Goal: Task Accomplishment & Management: Manage account settings

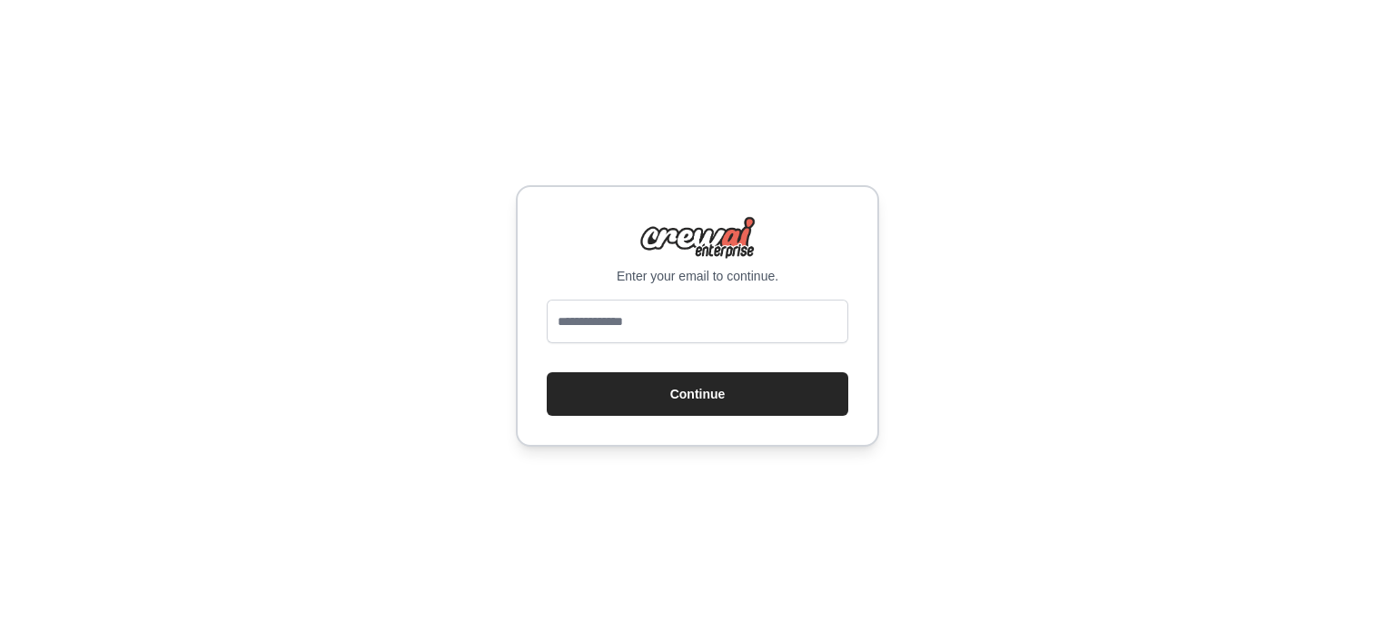
click at [681, 339] on input "email" at bounding box center [698, 322] width 302 height 44
type input "**********"
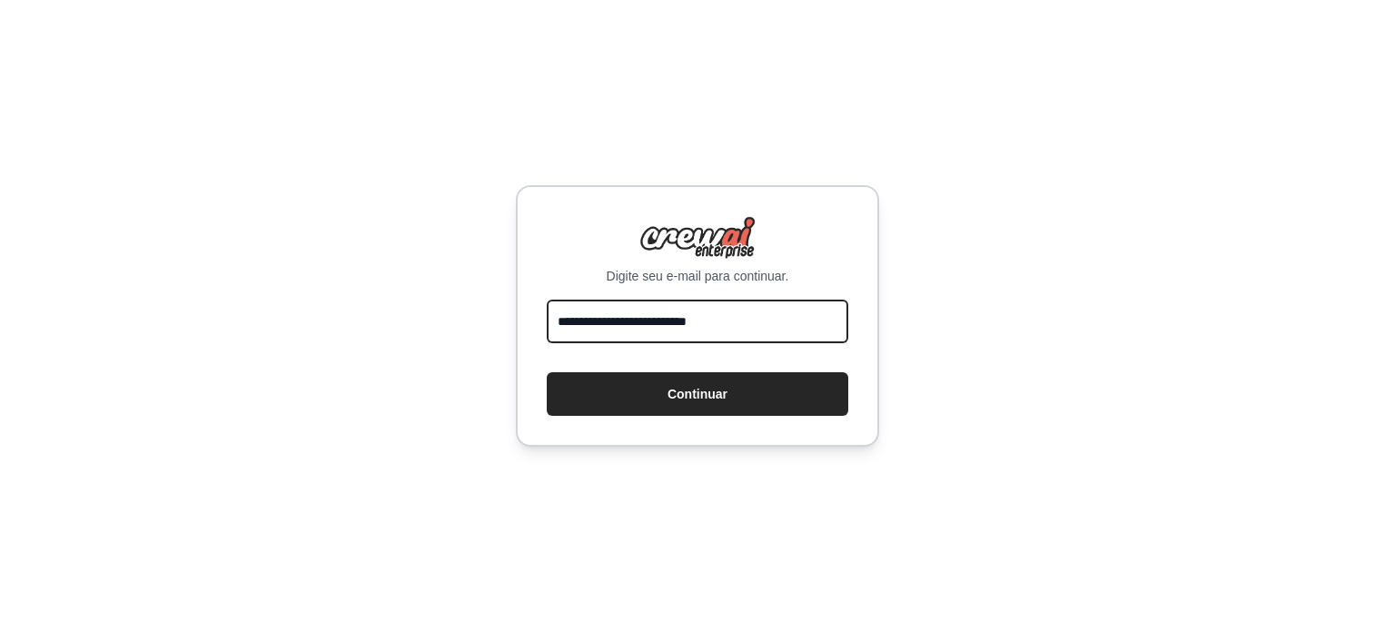
click at [547, 372] on button "Continuar" at bounding box center [698, 394] width 302 height 44
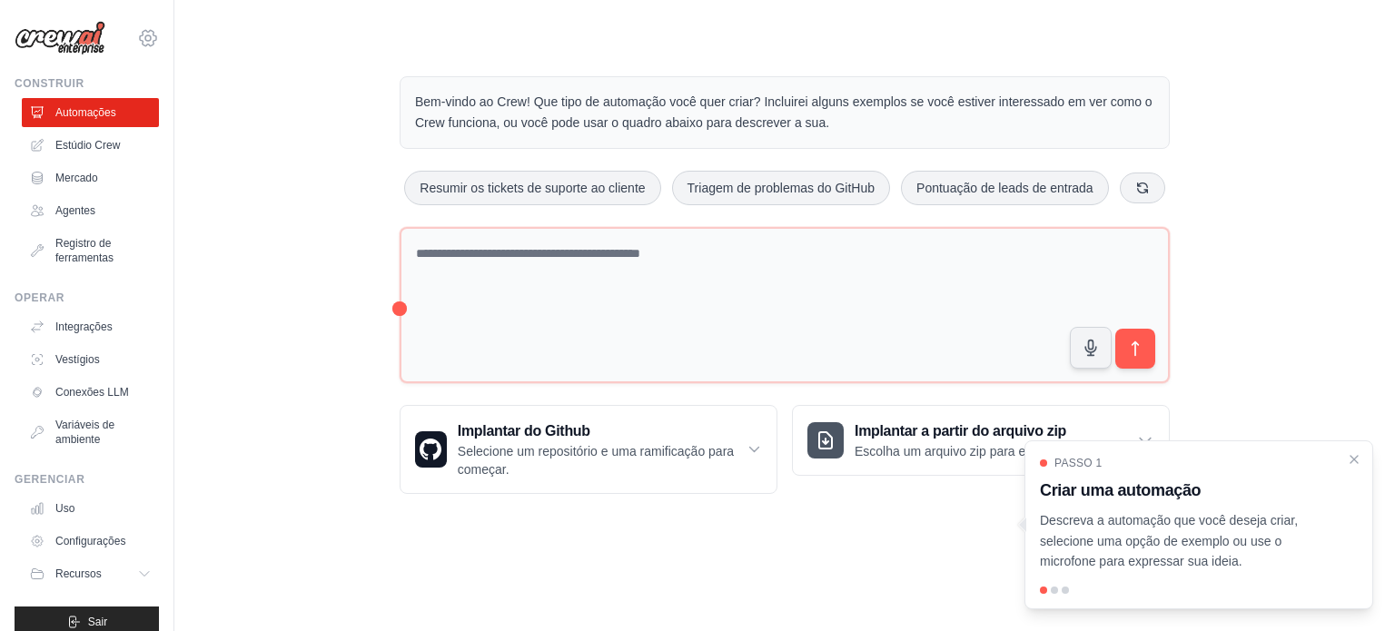
click at [140, 31] on icon at bounding box center [148, 37] width 16 height 15
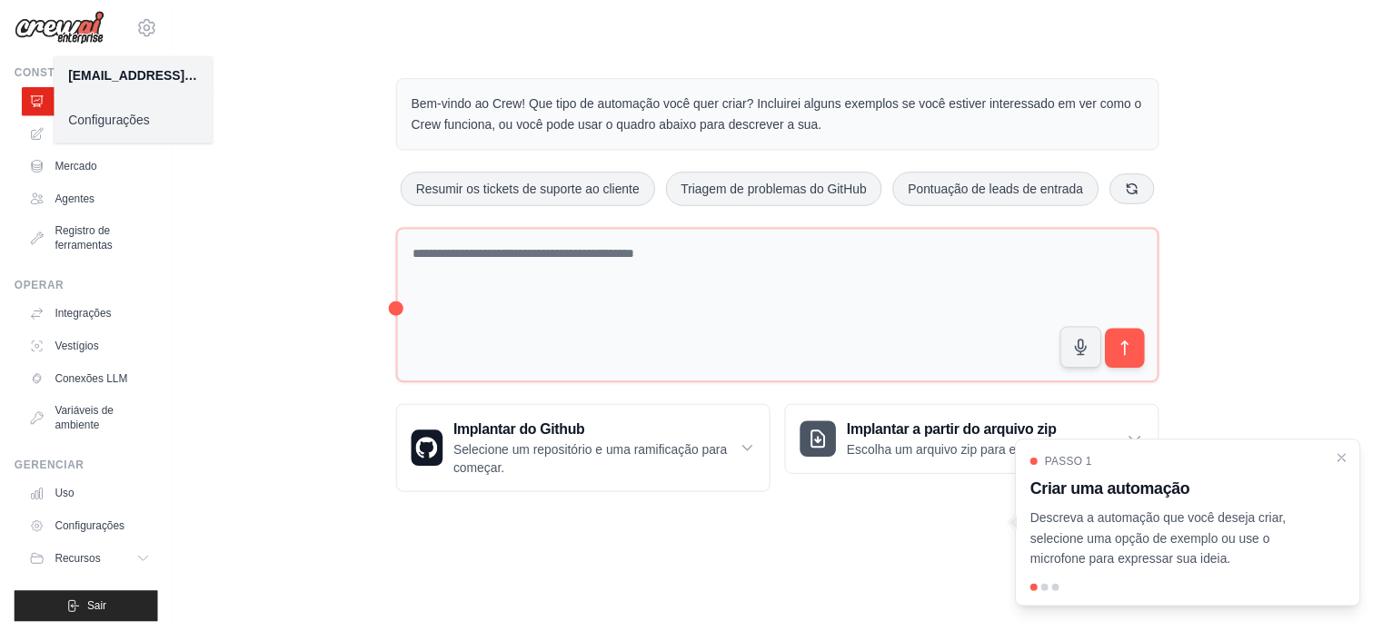
scroll to position [20, 0]
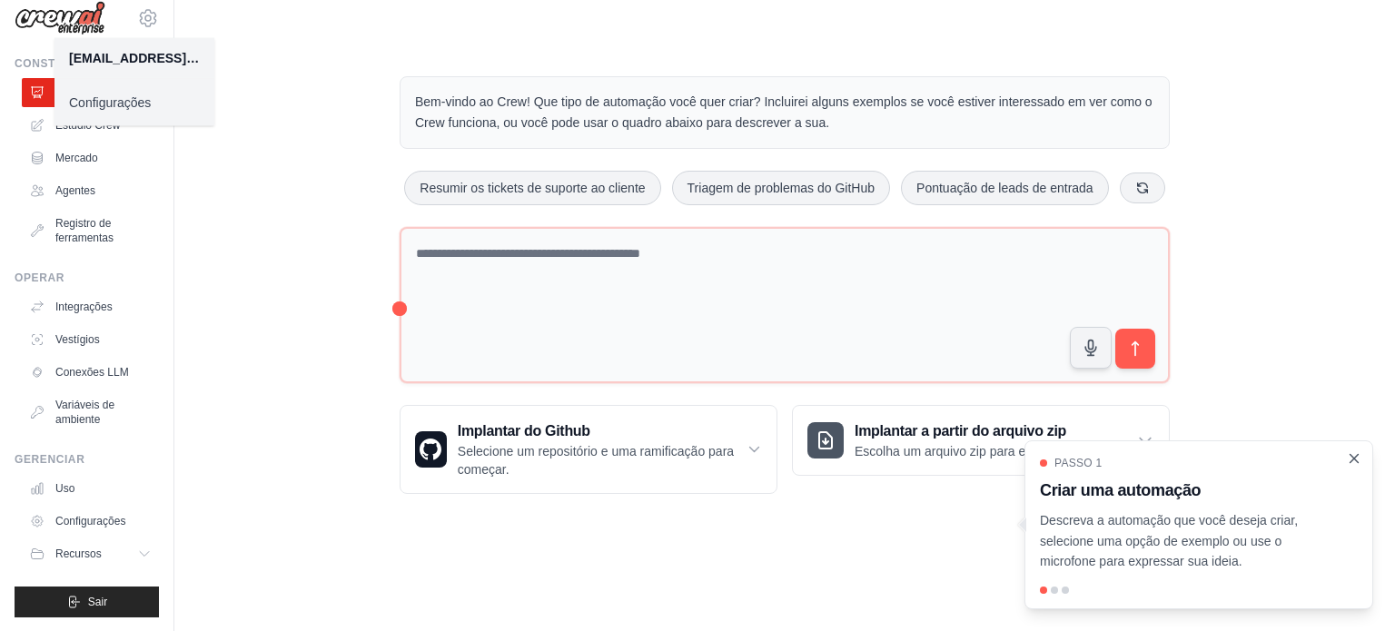
click at [1355, 461] on icon "Passo a passo detalhado" at bounding box center [1354, 459] width 16 height 16
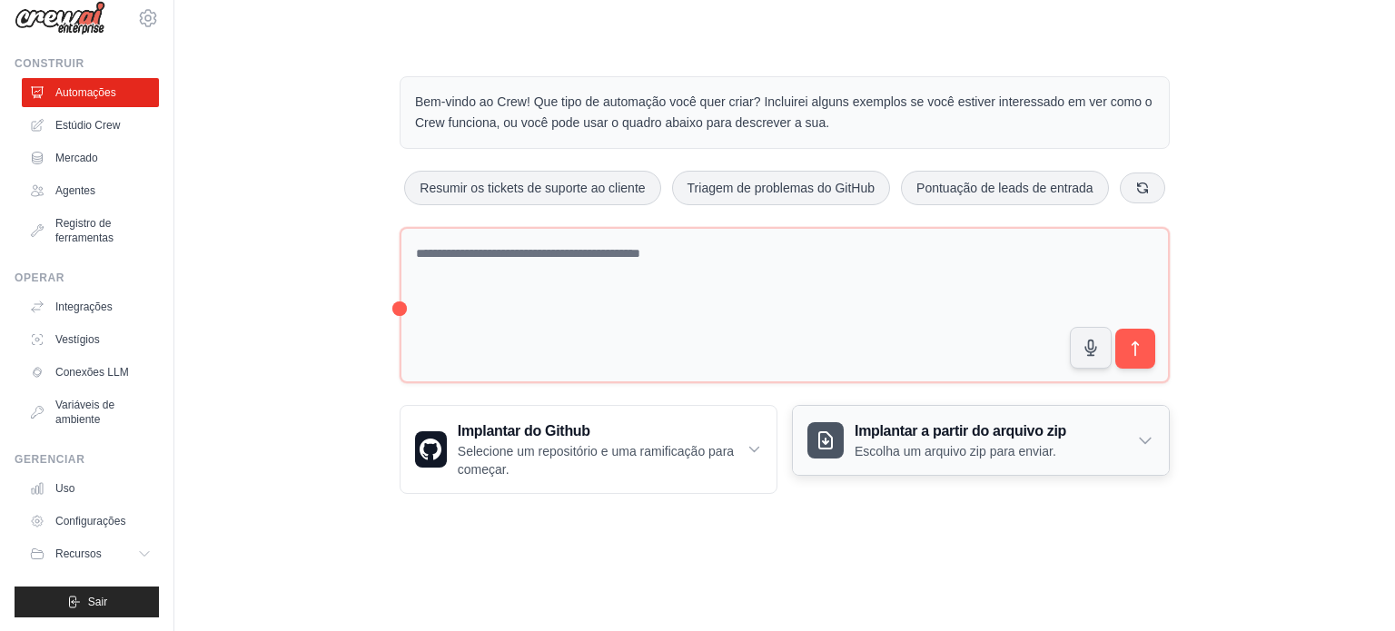
click at [1036, 444] on font "Escolha um arquivo zip para enviar." at bounding box center [956, 451] width 202 height 15
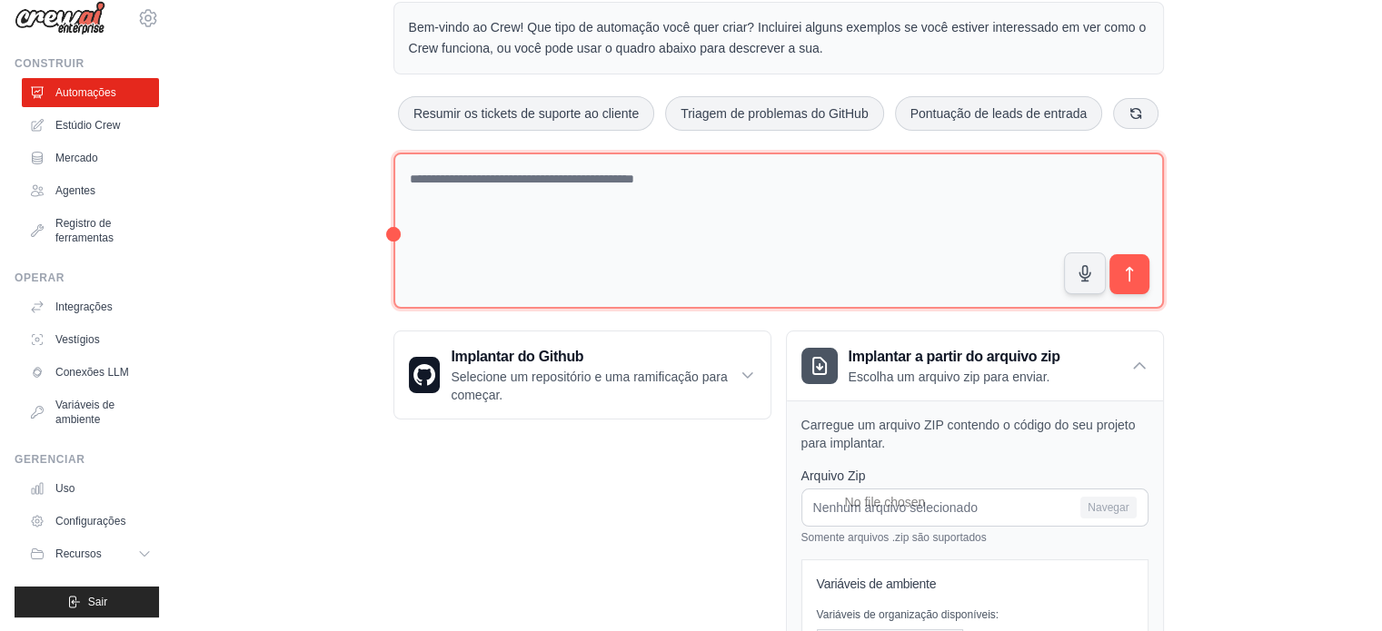
scroll to position [0, 0]
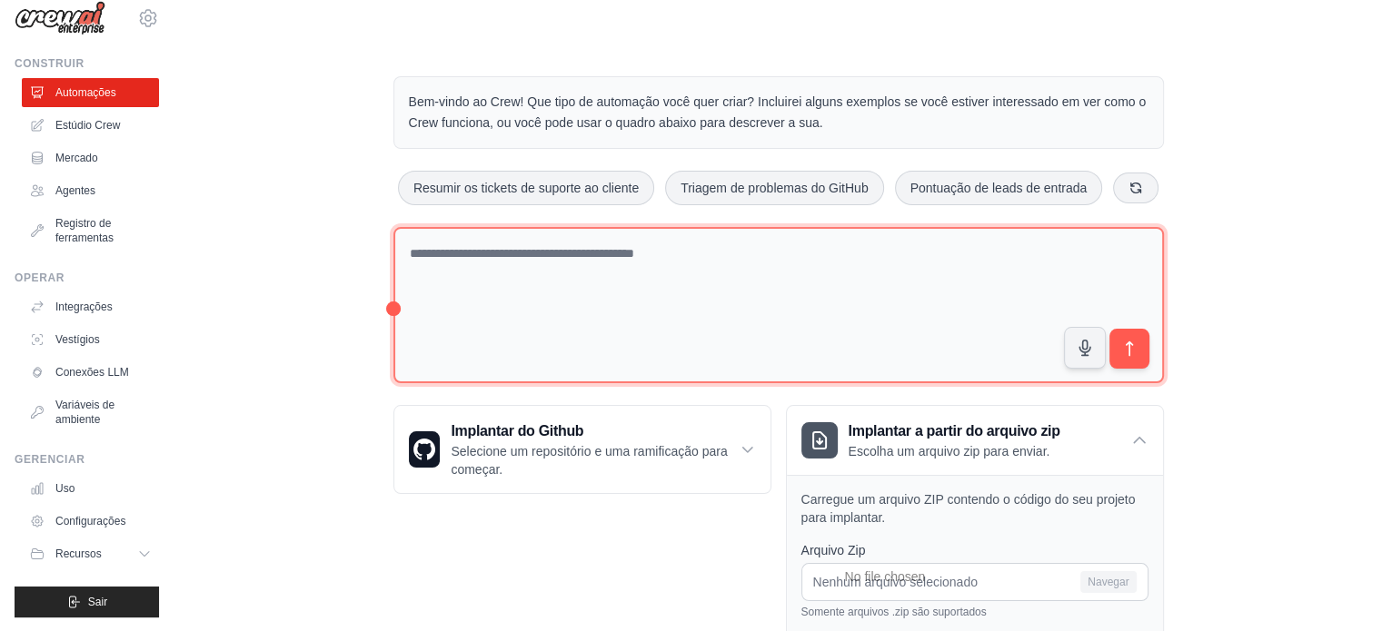
click at [454, 261] on textarea at bounding box center [778, 305] width 770 height 157
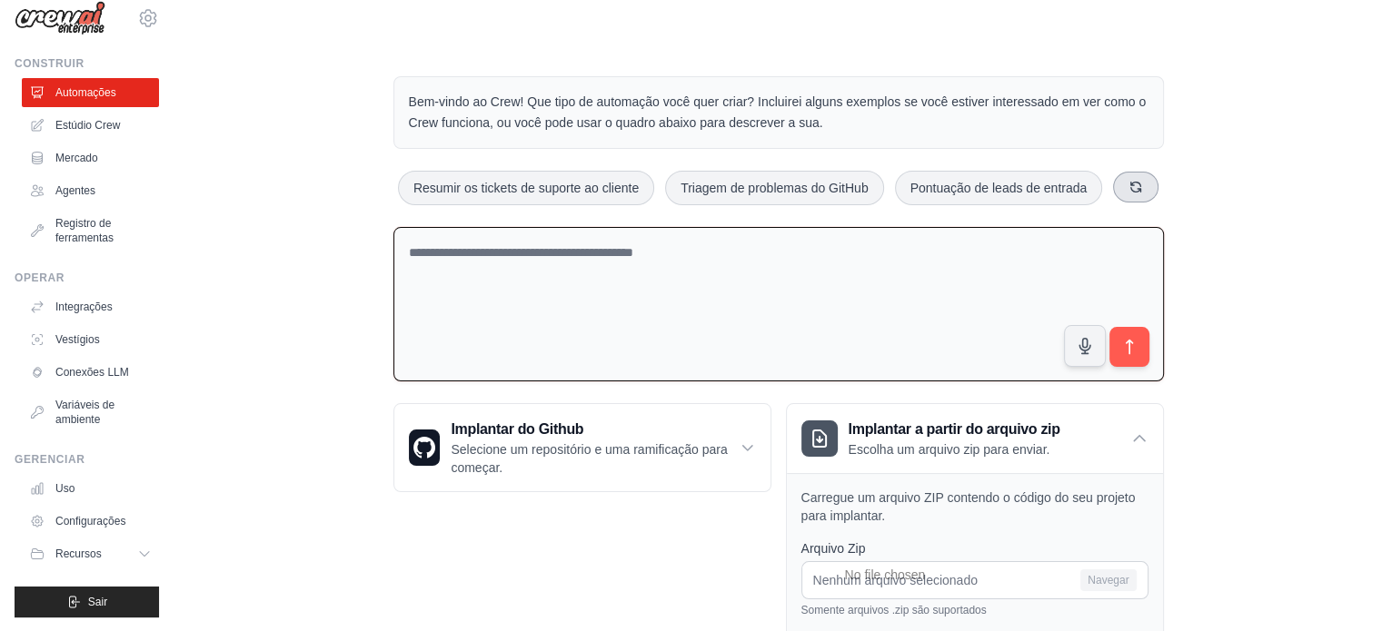
click at [1124, 192] on button at bounding box center [1135, 187] width 45 height 31
click at [1117, 187] on icon at bounding box center [1113, 187] width 15 height 15
click at [1117, 187] on button at bounding box center [1107, 187] width 45 height 31
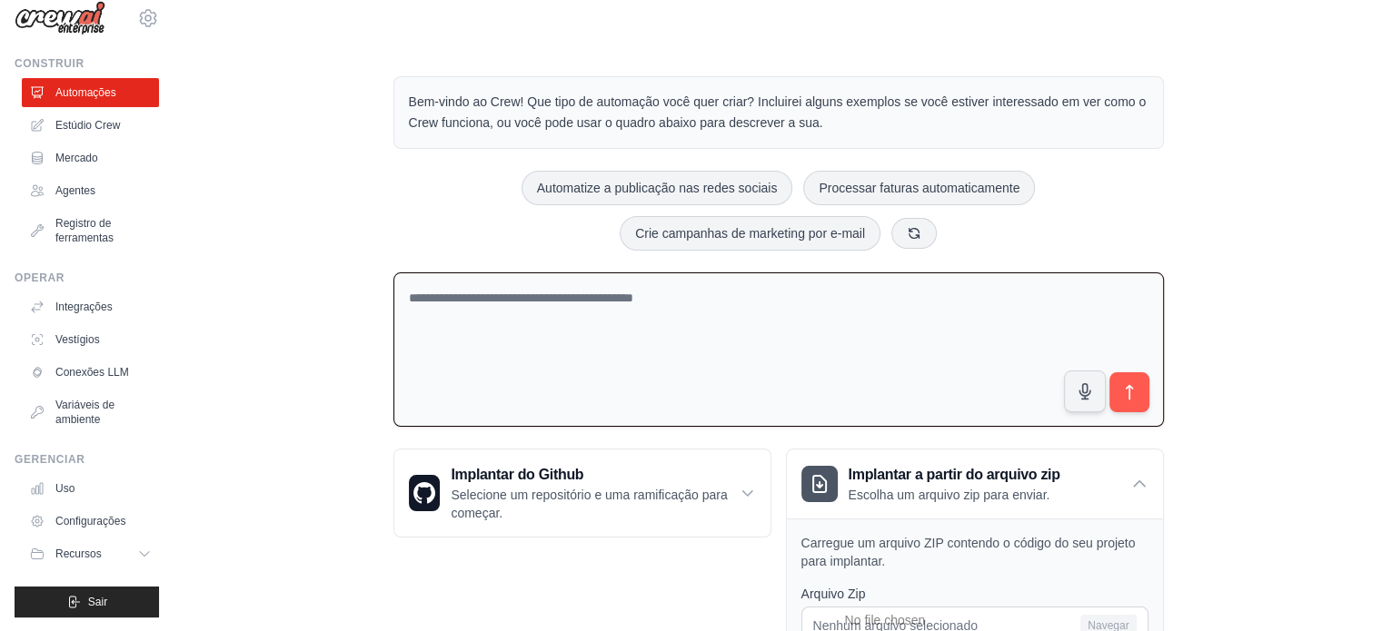
click at [505, 297] on textarea at bounding box center [778, 350] width 770 height 155
click at [81, 146] on link "Mercado" at bounding box center [92, 158] width 137 height 29
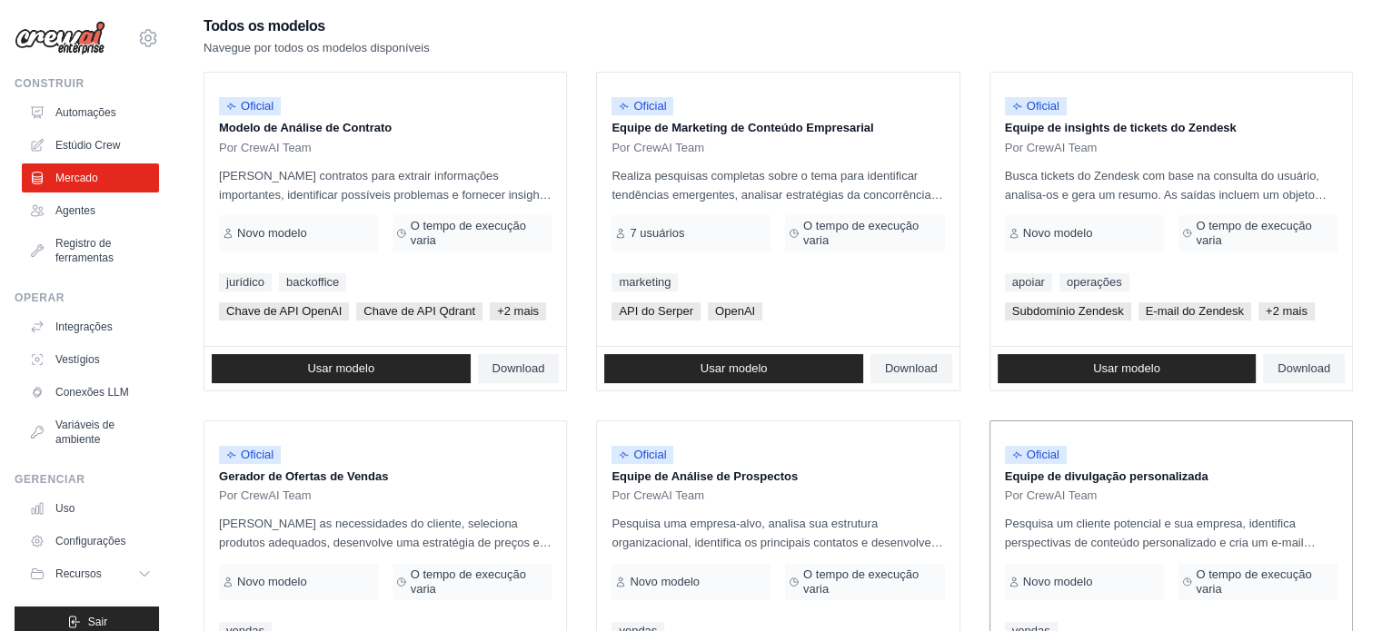
scroll to position [182, 0]
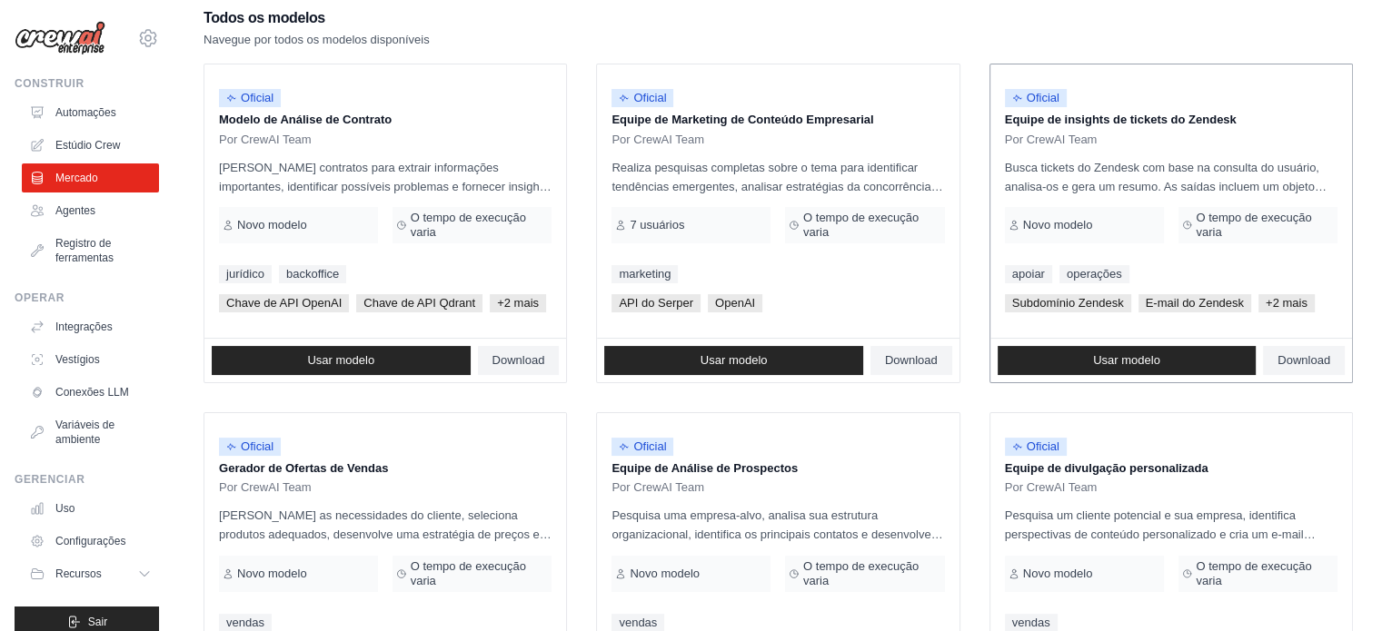
click at [1194, 181] on font "Busca tickets do Zendesk com base na consulta do usuário, analisa-os e gera um …" at bounding box center [1166, 206] width 322 height 91
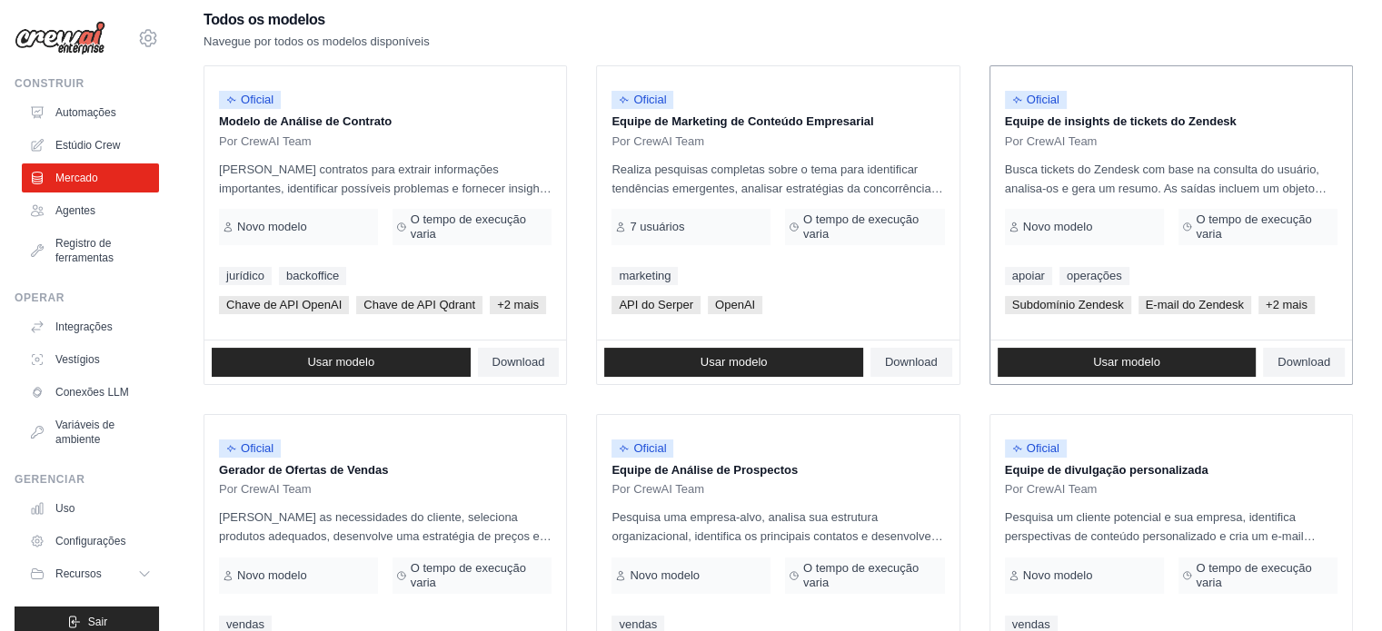
scroll to position [0, 0]
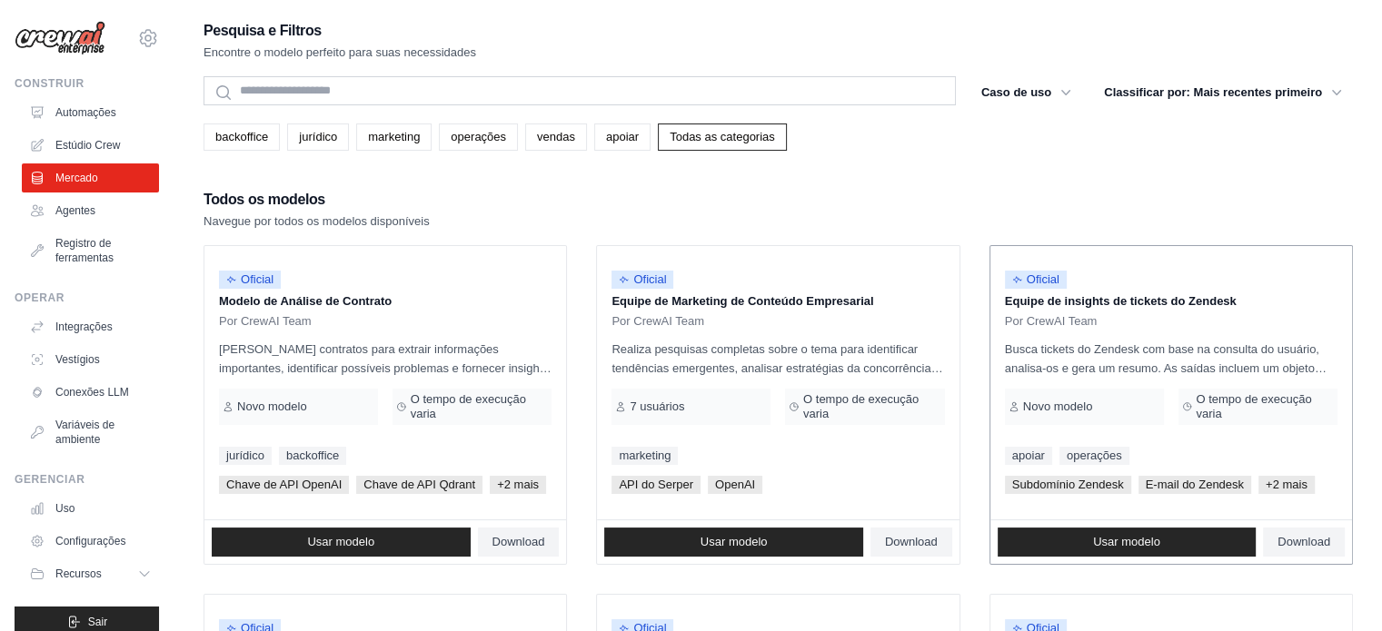
drag, startPoint x: 1262, startPoint y: 301, endPoint x: 1004, endPoint y: 297, distance: 258.0
click at [1005, 297] on p "Equipe de insights de tickets do Zendesk" at bounding box center [1171, 301] width 332 height 18
copy font "Equipe de insights de tickets do Zendesk"
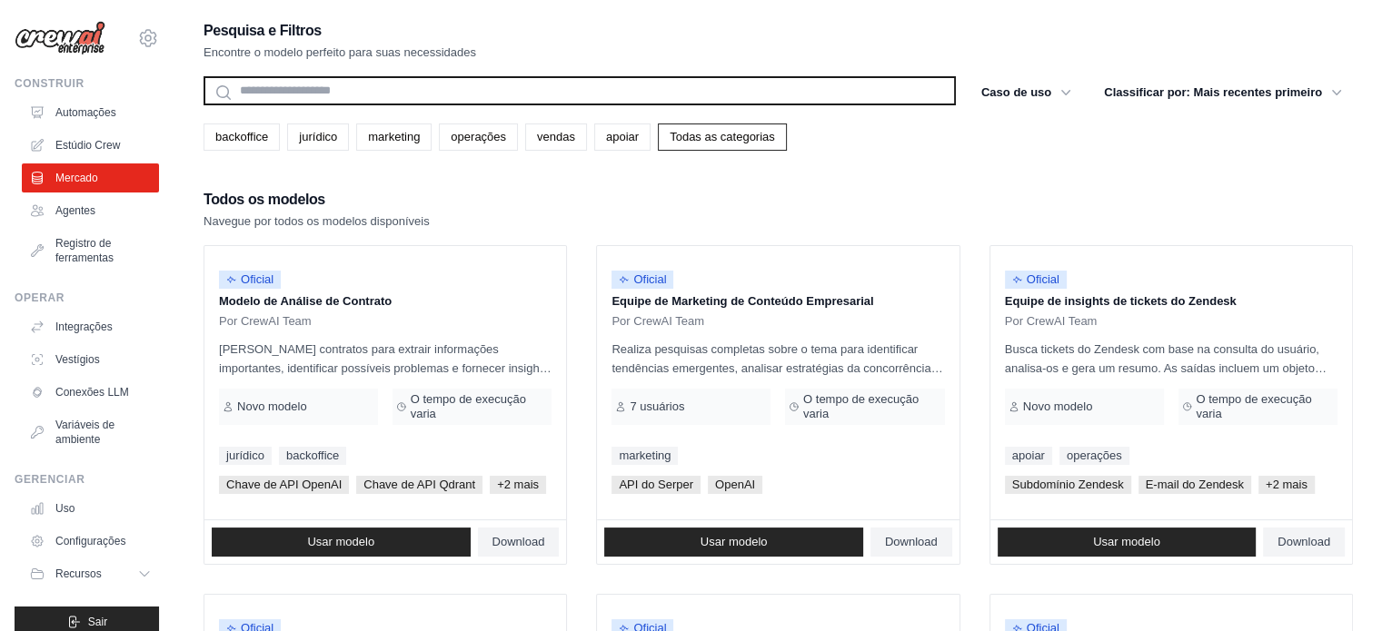
click at [425, 92] on input "text" at bounding box center [579, 90] width 752 height 29
paste input "**********"
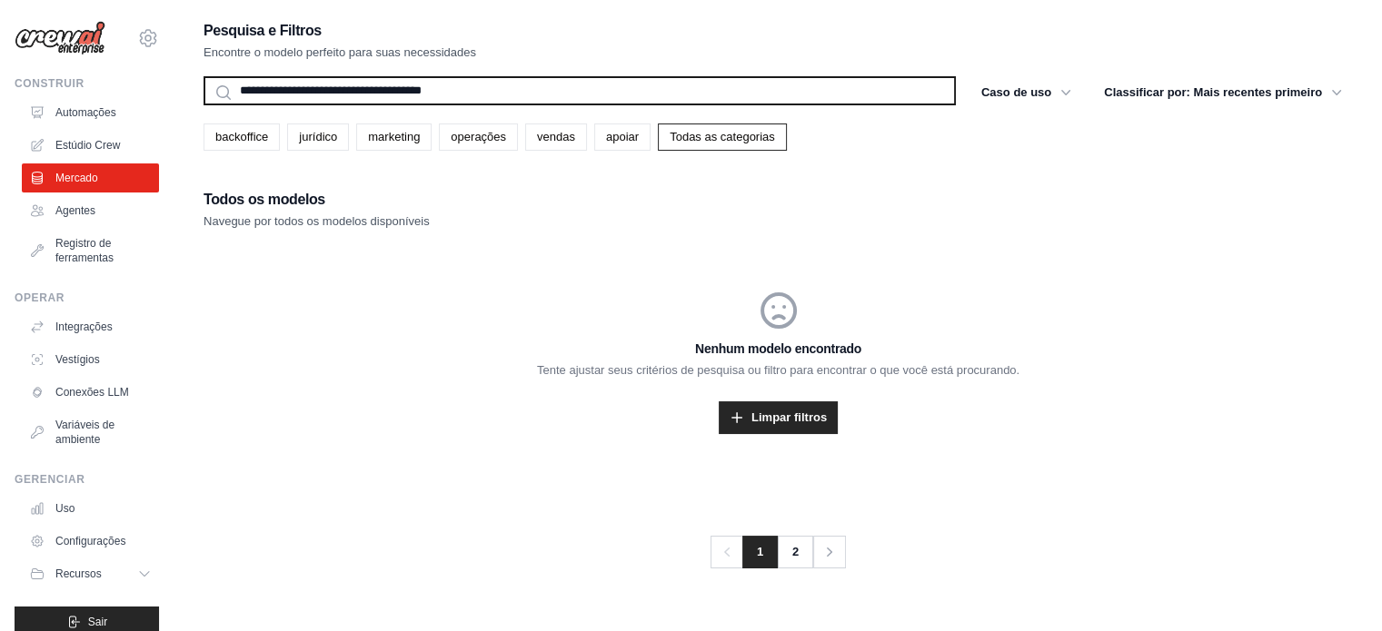
drag, startPoint x: 410, startPoint y: 90, endPoint x: 589, endPoint y: 93, distance: 179.0
click at [575, 92] on input "**********" at bounding box center [579, 90] width 752 height 29
type input "**********"
click at [203, 104] on button "Procurar" at bounding box center [203, 104] width 1 height 1
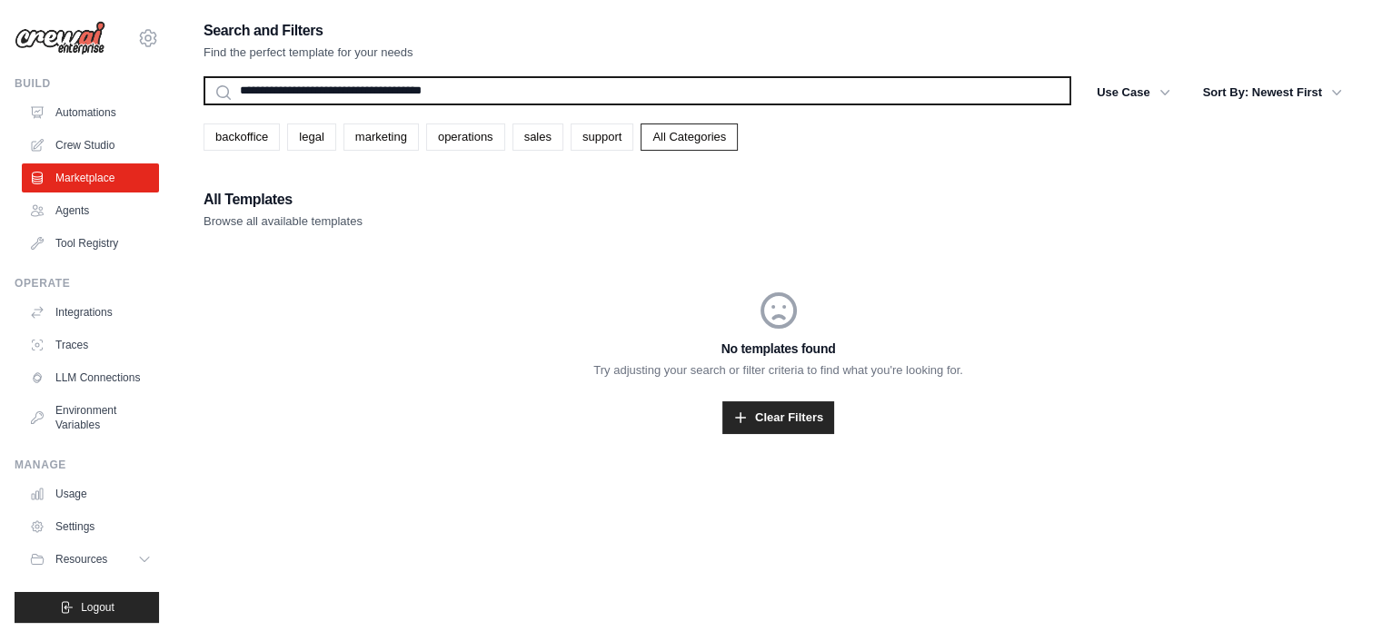
drag, startPoint x: 116, startPoint y: 101, endPoint x: 0, endPoint y: 101, distance: 116.3
click at [0, 101] on div "gimenez.g.gabriela@gmail.com Settings Build Automations Crew Studio" at bounding box center [691, 334] width 1382 height 668
type input "*******"
click at [203, 104] on button "Search" at bounding box center [203, 104] width 1 height 1
drag, startPoint x: 296, startPoint y: 86, endPoint x: 157, endPoint y: 72, distance: 139.7
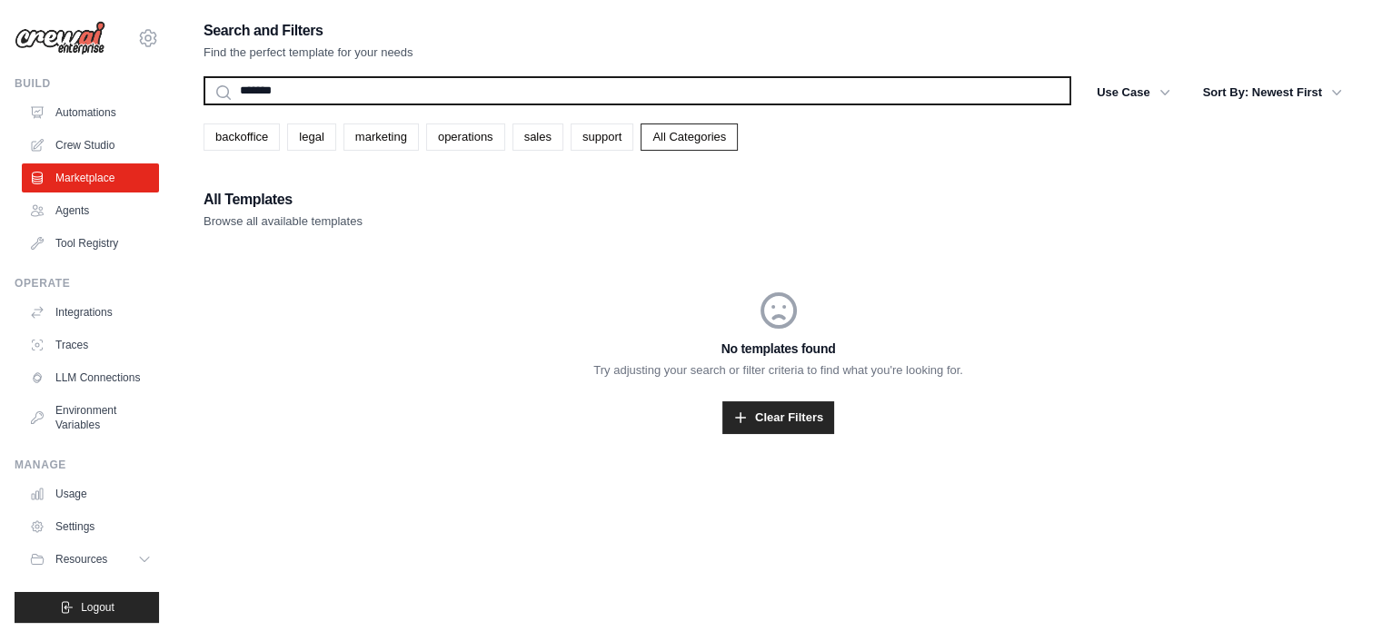
click at [156, 74] on div "gimenez.g.gabriela@gmail.com Settings Build Automations Crew Studio" at bounding box center [691, 334] width 1382 height 668
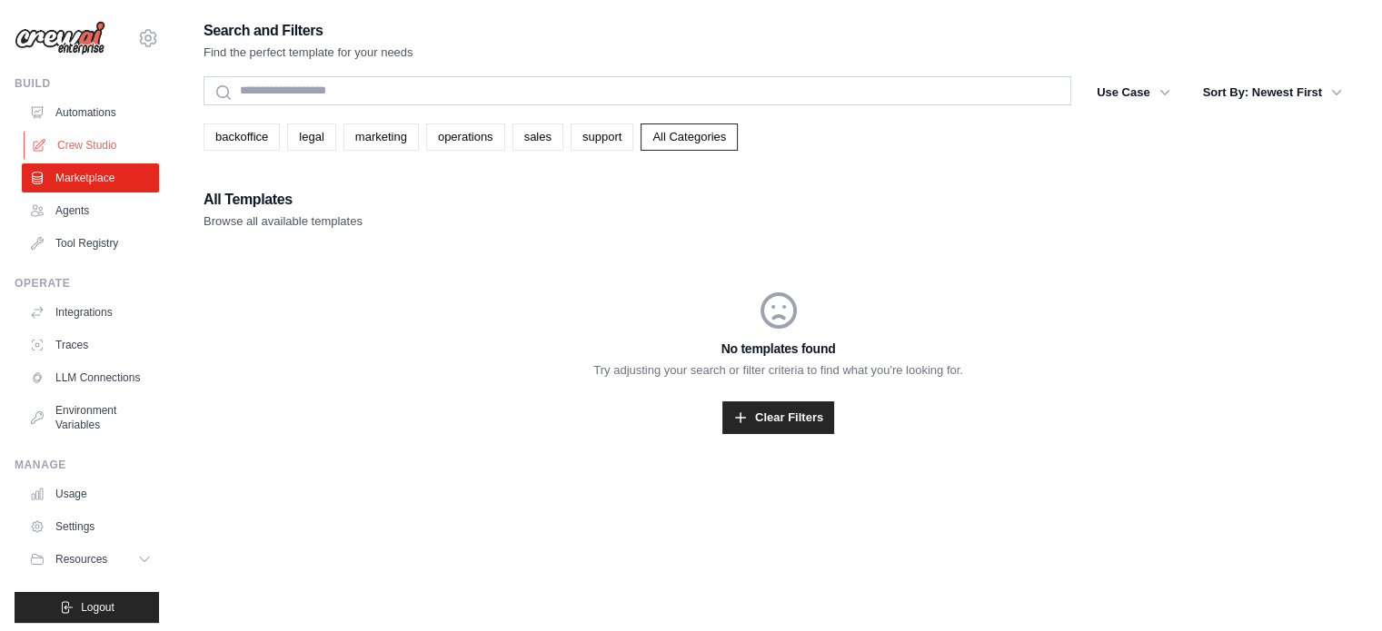
click at [91, 137] on link "Crew Studio" at bounding box center [92, 145] width 137 height 29
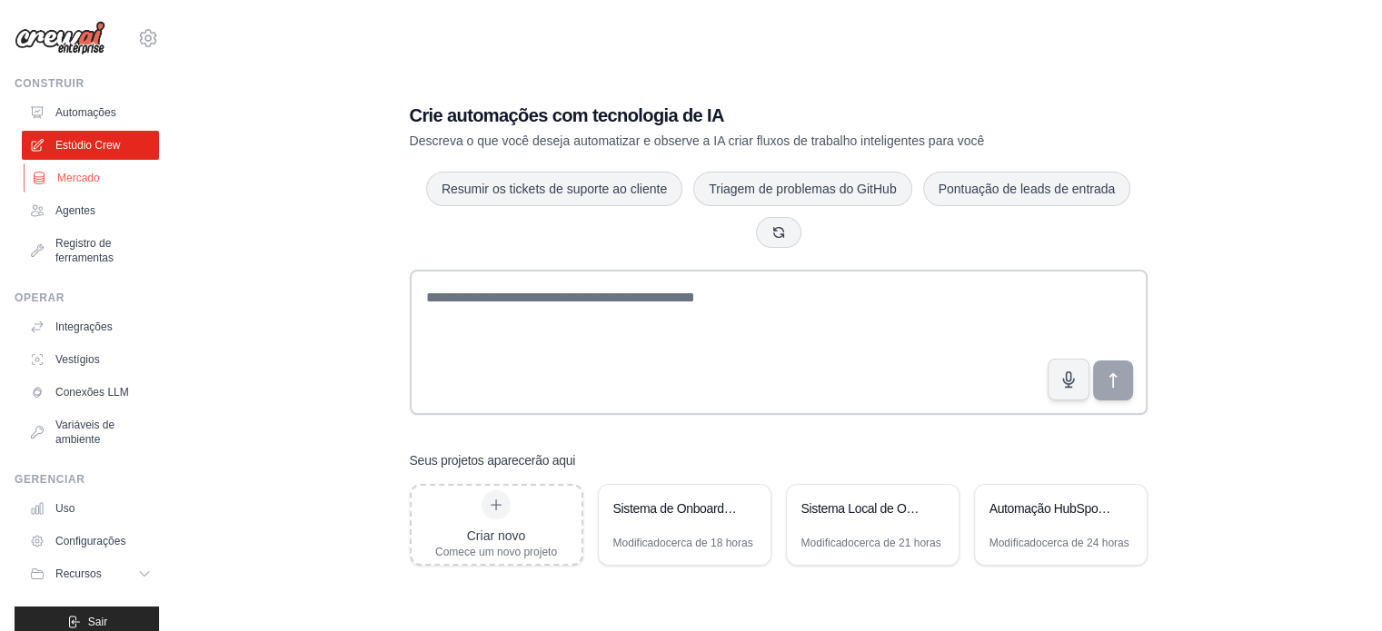
click at [99, 181] on link "Mercado" at bounding box center [92, 178] width 137 height 29
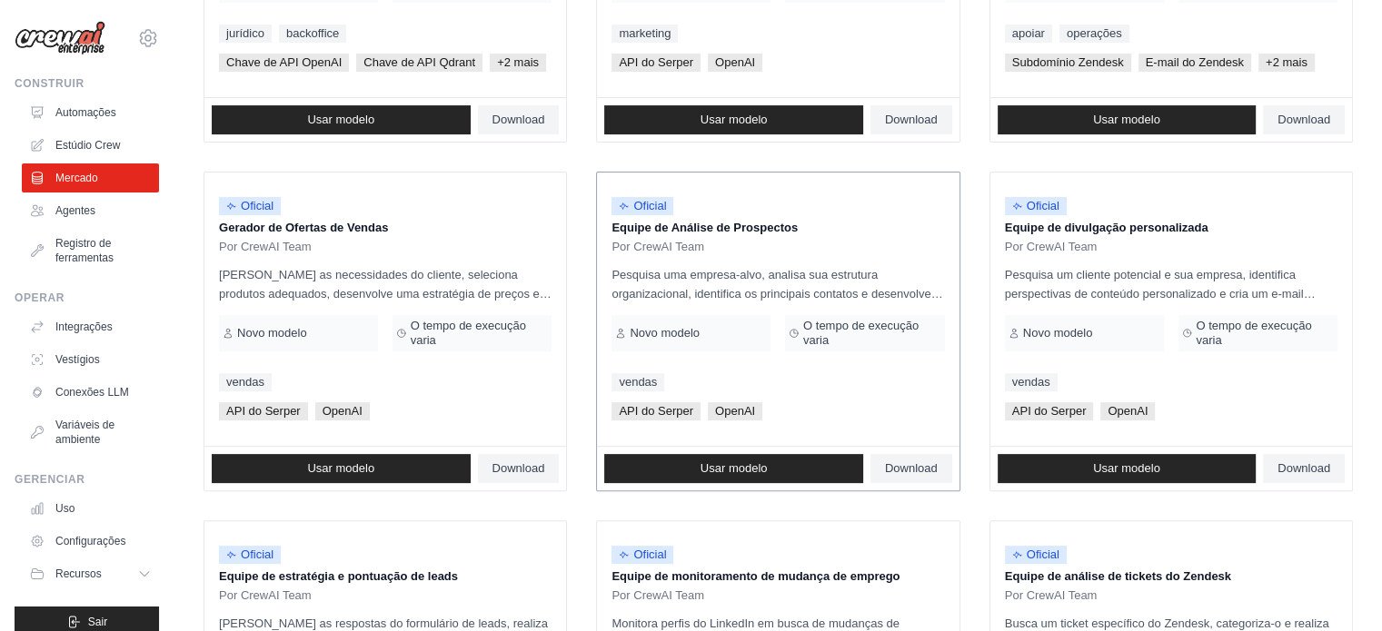
scroll to position [454, 0]
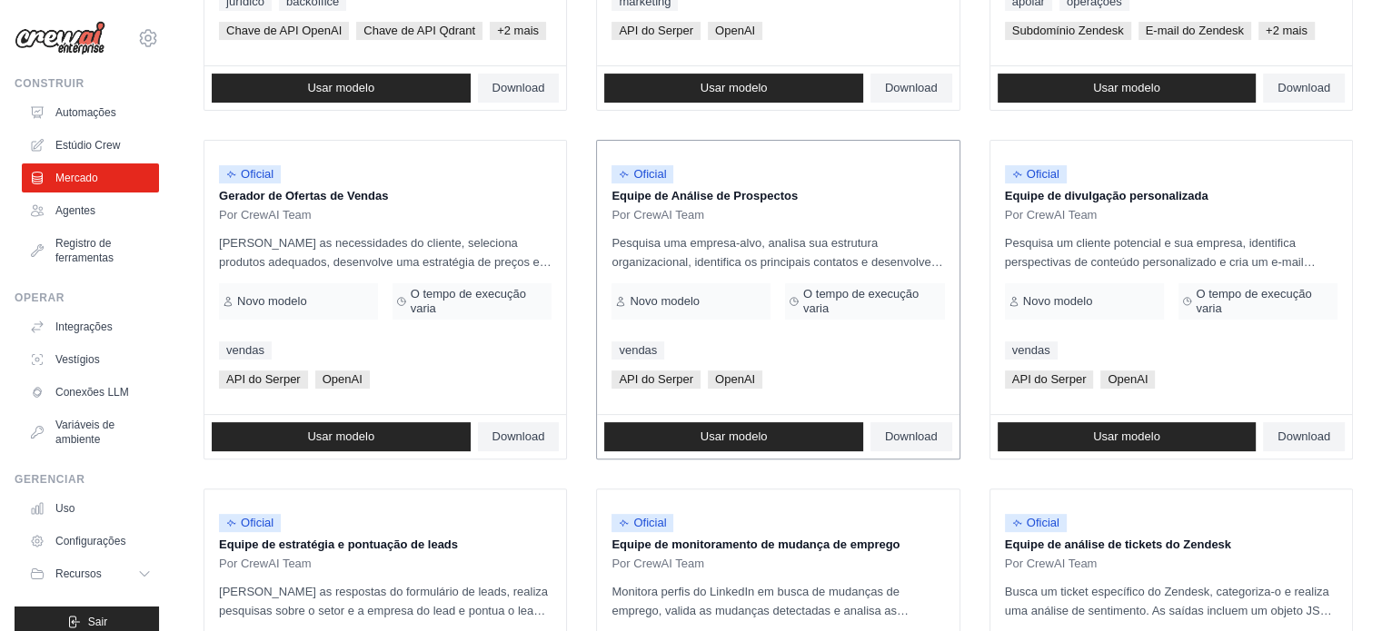
click at [757, 231] on div "Oficial Equipe de Análise de Prospectos Por CrewAI Team Pesquisa uma empresa-al…" at bounding box center [778, 277] width 362 height 273
click at [828, 301] on span "O tempo de execução varia" at bounding box center [872, 301] width 138 height 29
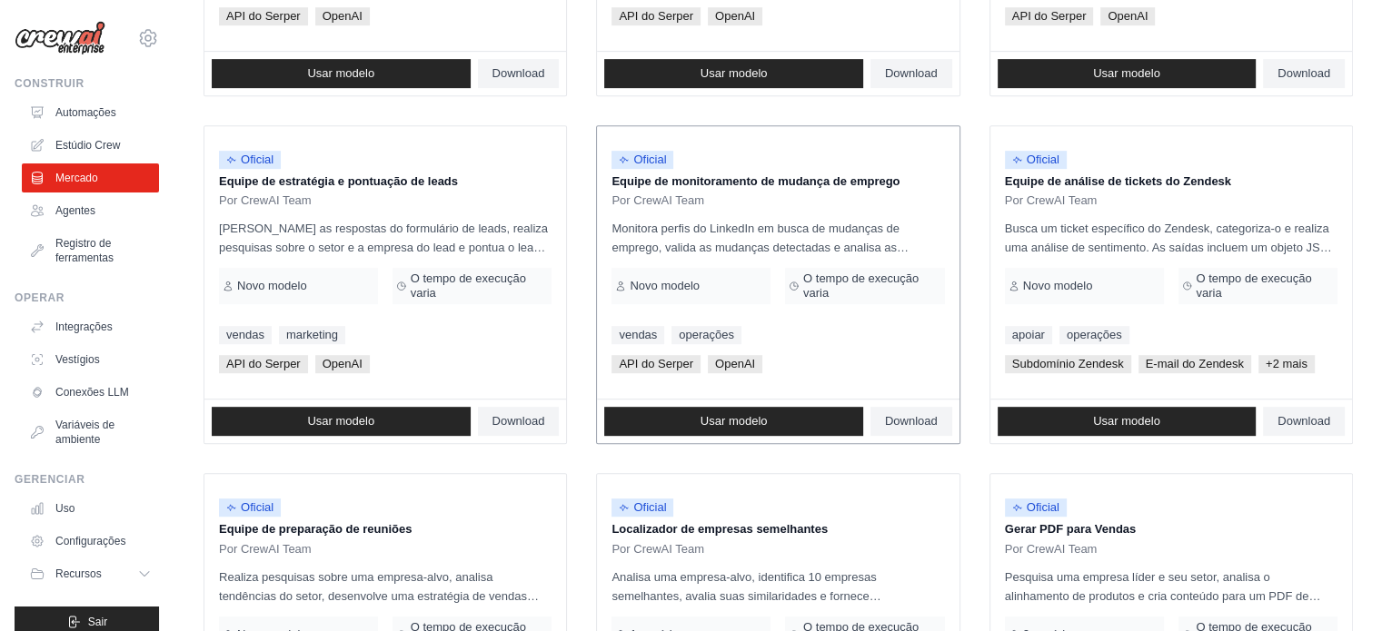
scroll to position [545, 0]
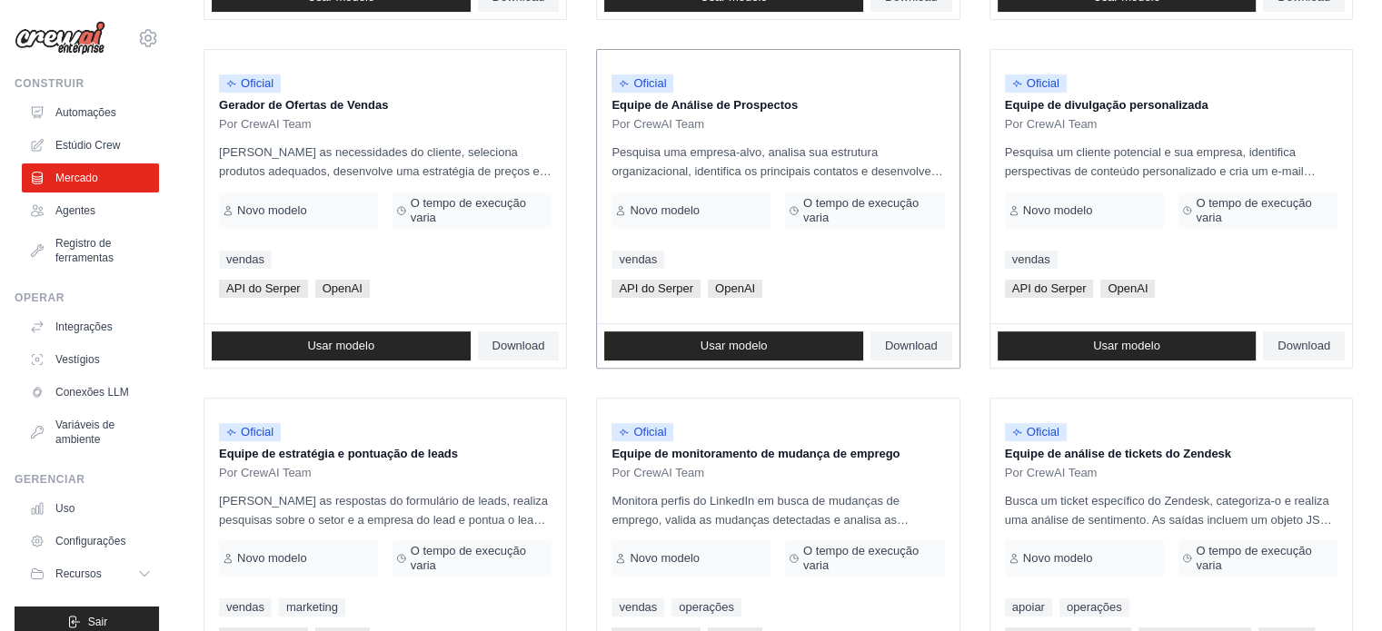
click at [774, 155] on font "Pesquisa uma empresa-alvo, analisa sua estrutura organizacional, identifica os …" at bounding box center [776, 209] width 331 height 129
click at [843, 123] on div "Por CrewAI Team" at bounding box center [777, 124] width 332 height 15
click at [890, 124] on div "Por CrewAI Team" at bounding box center [777, 124] width 332 height 15
click at [648, 38] on ul "Oficial Modelo de Análise de Contrato Por CrewAI Team Analisa contratos para ex…" at bounding box center [777, 382] width 1149 height 1365
click at [672, 123] on font "Por CrewAI Team" at bounding box center [657, 124] width 93 height 14
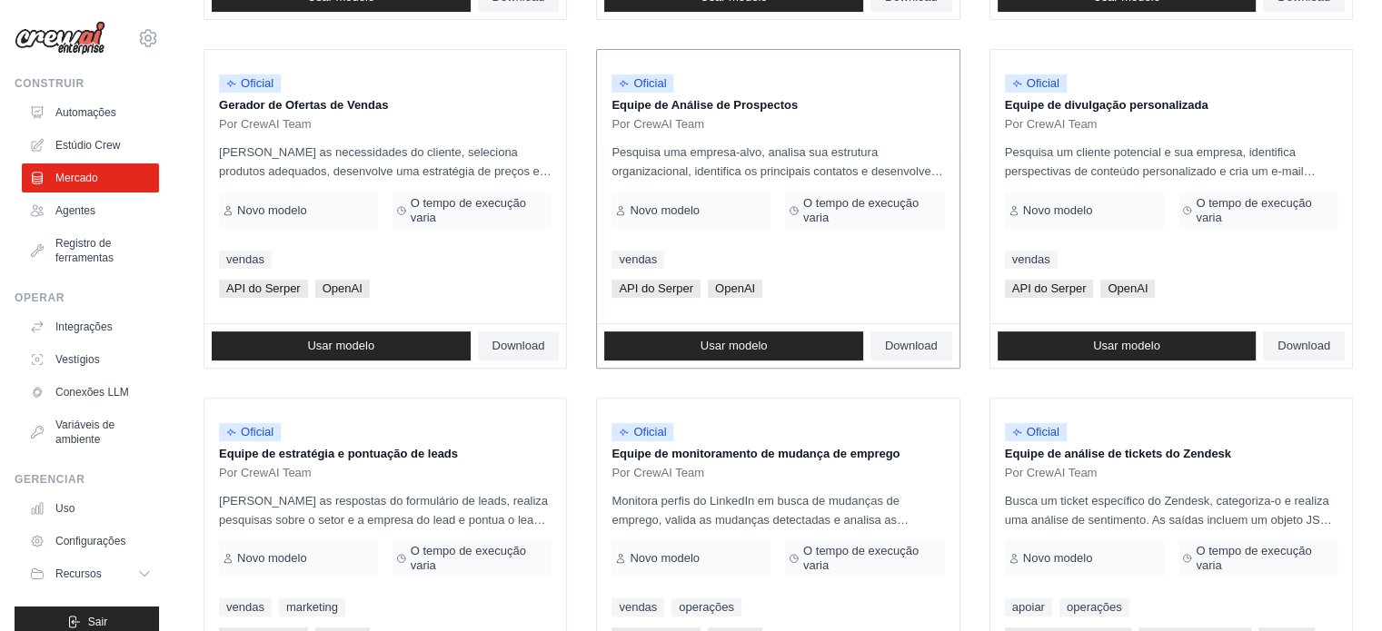
click at [647, 75] on span "Oficial" at bounding box center [642, 83] width 62 height 18
click at [698, 348] on link "Usar modelo" at bounding box center [733, 346] width 259 height 29
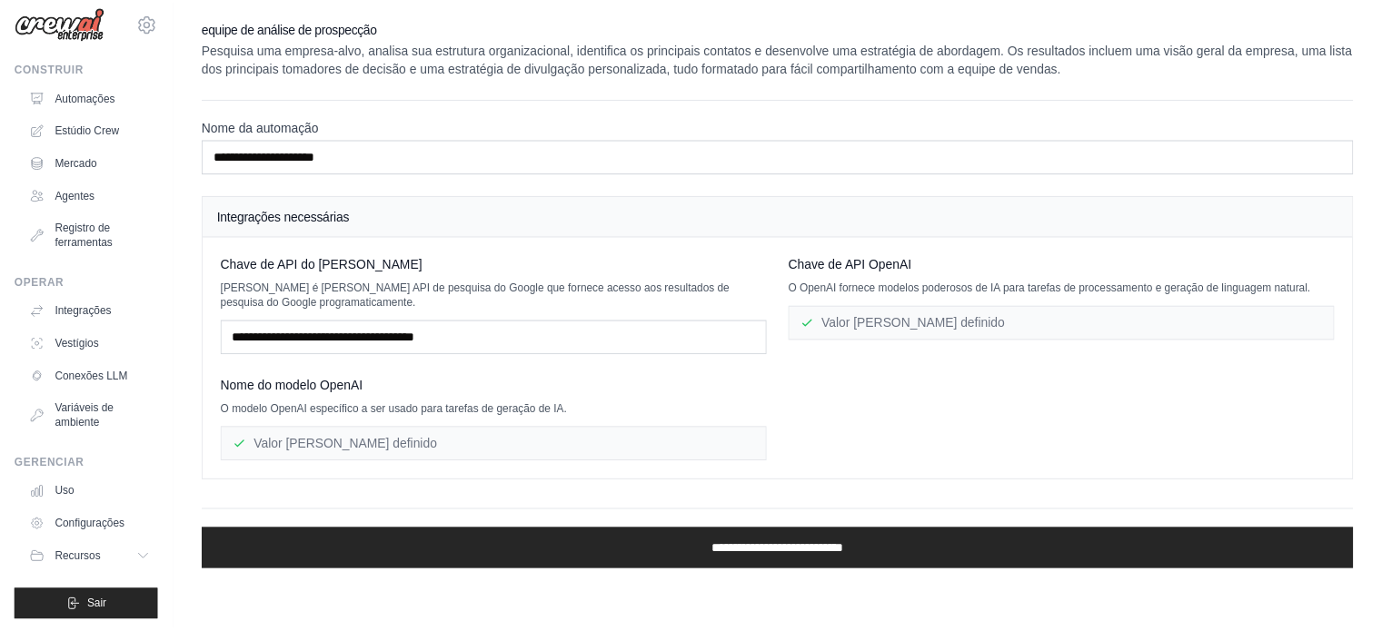
scroll to position [20, 0]
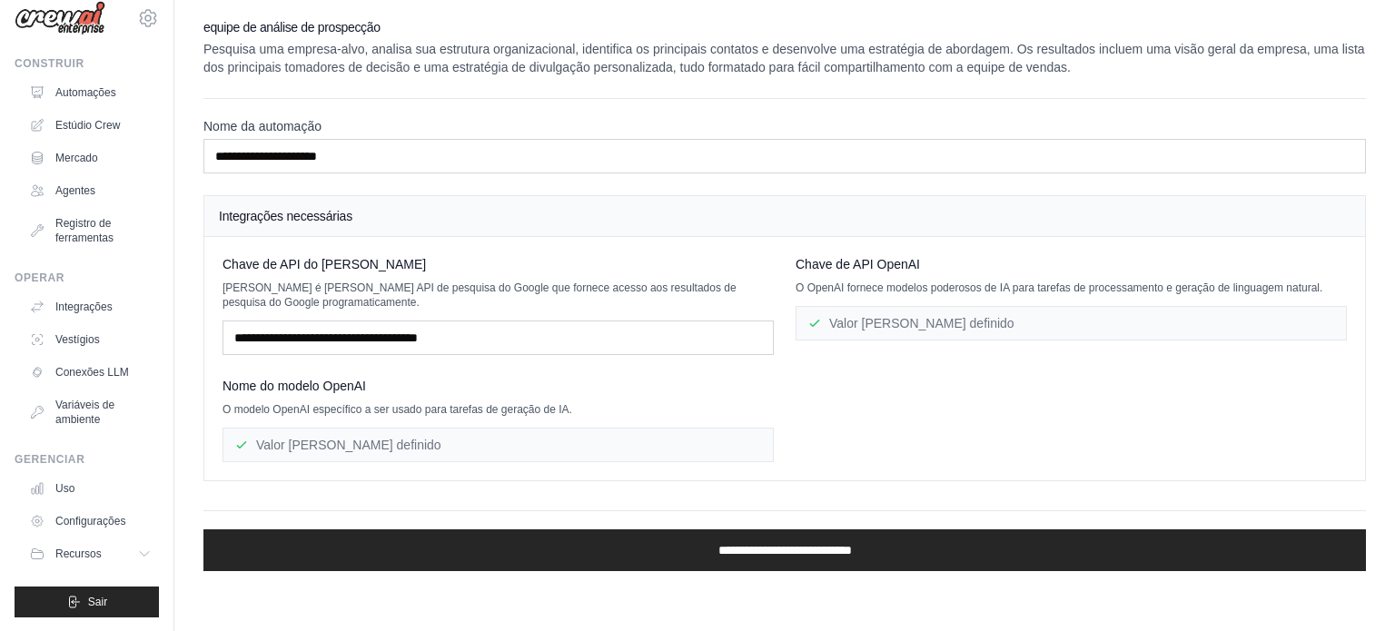
click at [936, 330] on div "Valor já definido" at bounding box center [1071, 323] width 551 height 35
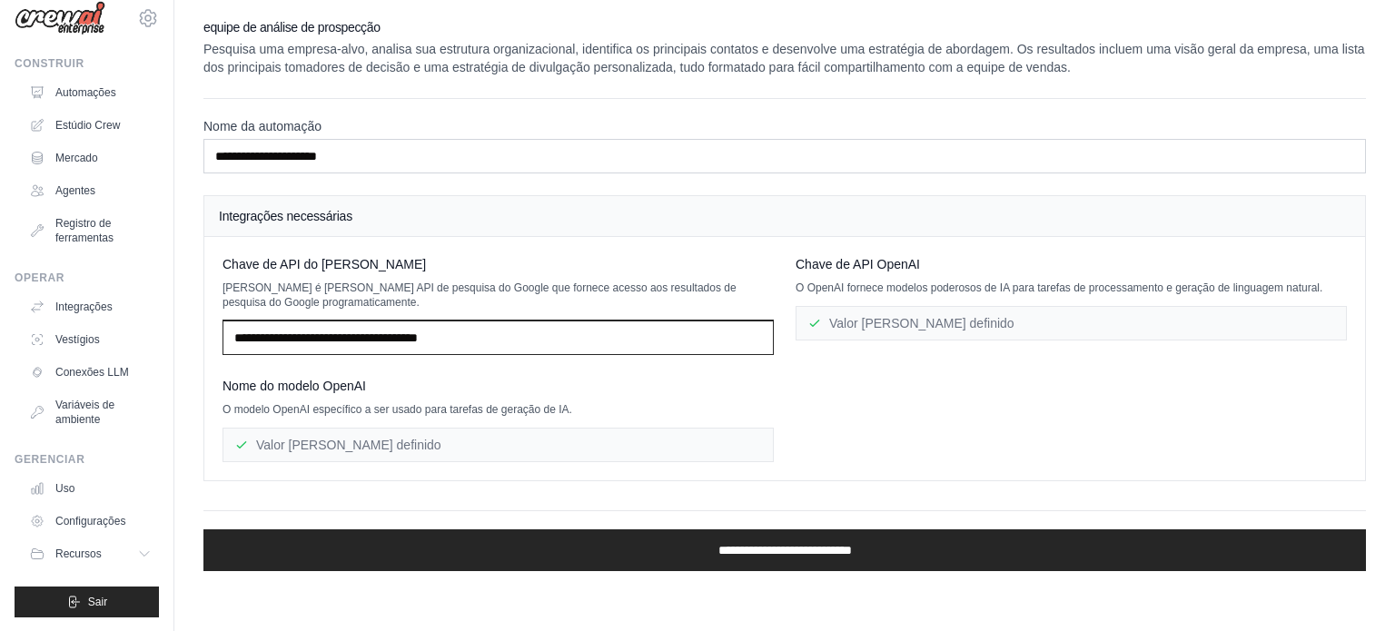
click at [271, 341] on input "text" at bounding box center [498, 338] width 551 height 35
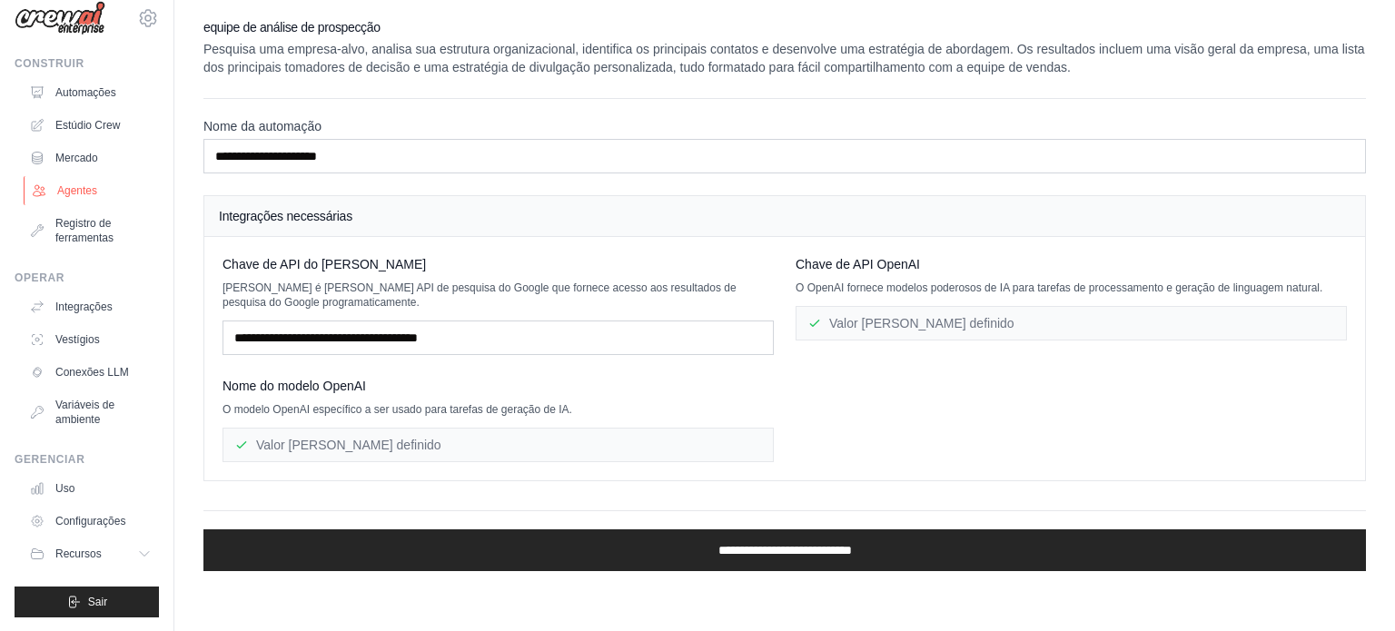
click at [84, 180] on link "Agentes" at bounding box center [92, 190] width 137 height 29
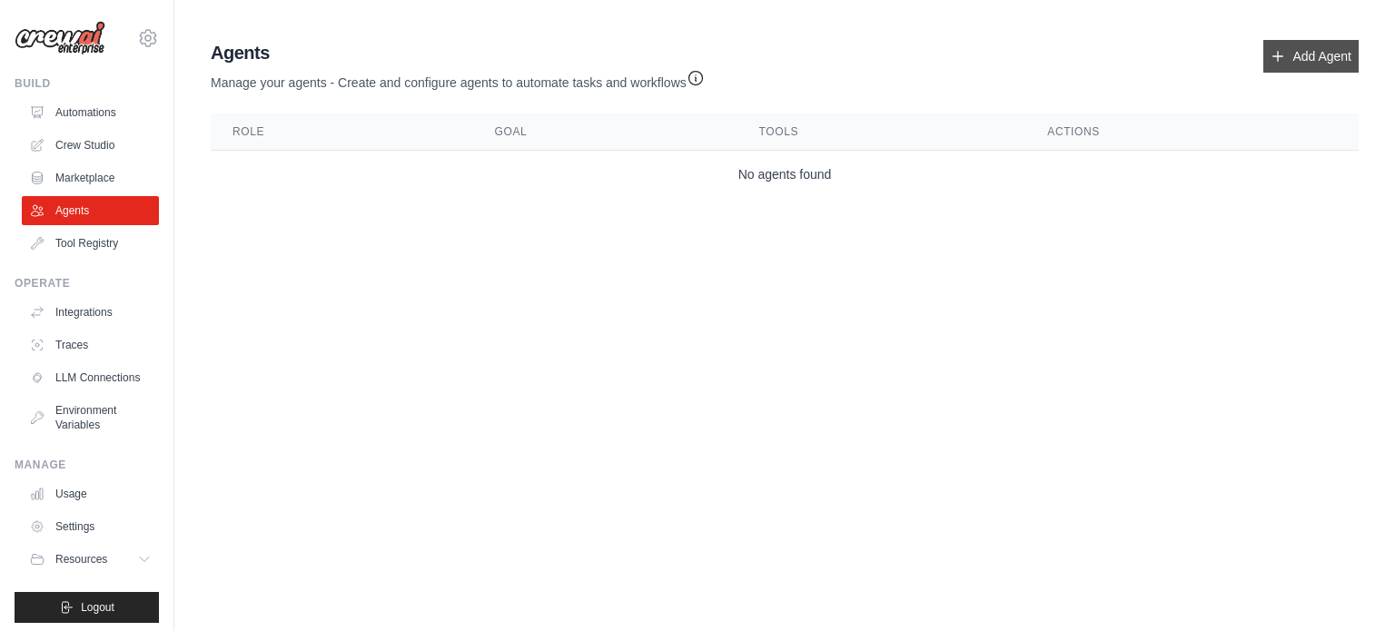
click at [1307, 57] on link "Add Agent" at bounding box center [1310, 56] width 95 height 33
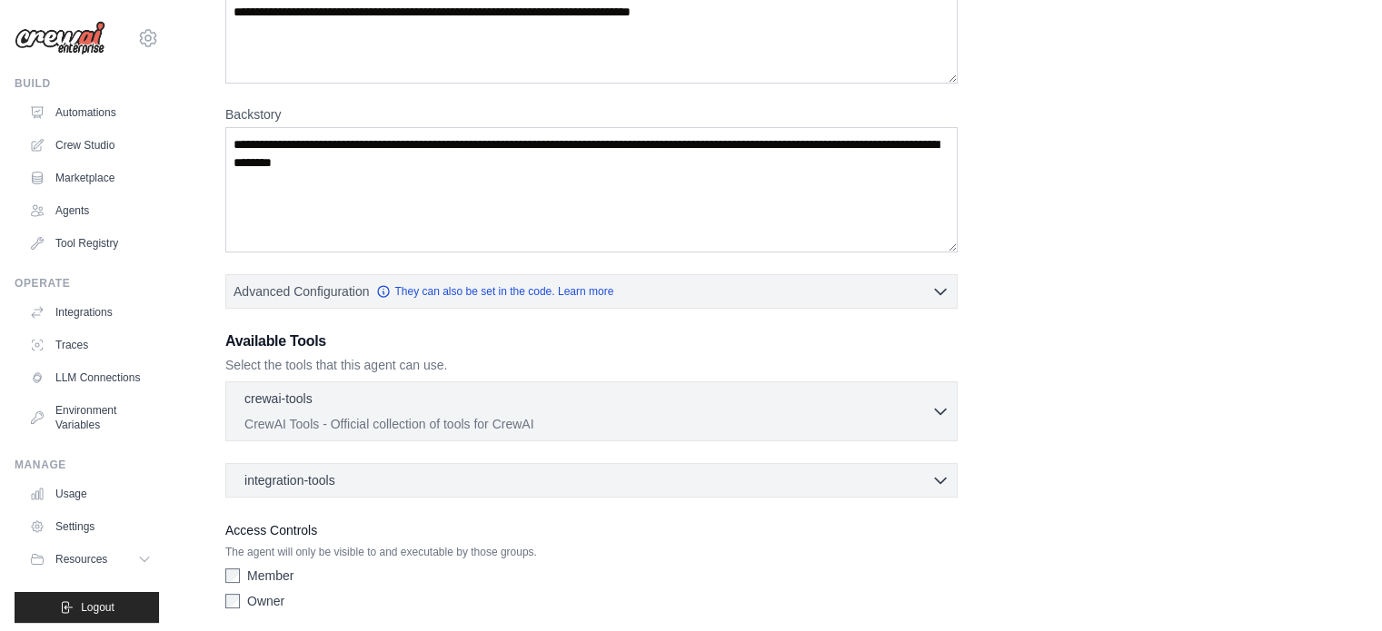
scroll to position [258, 0]
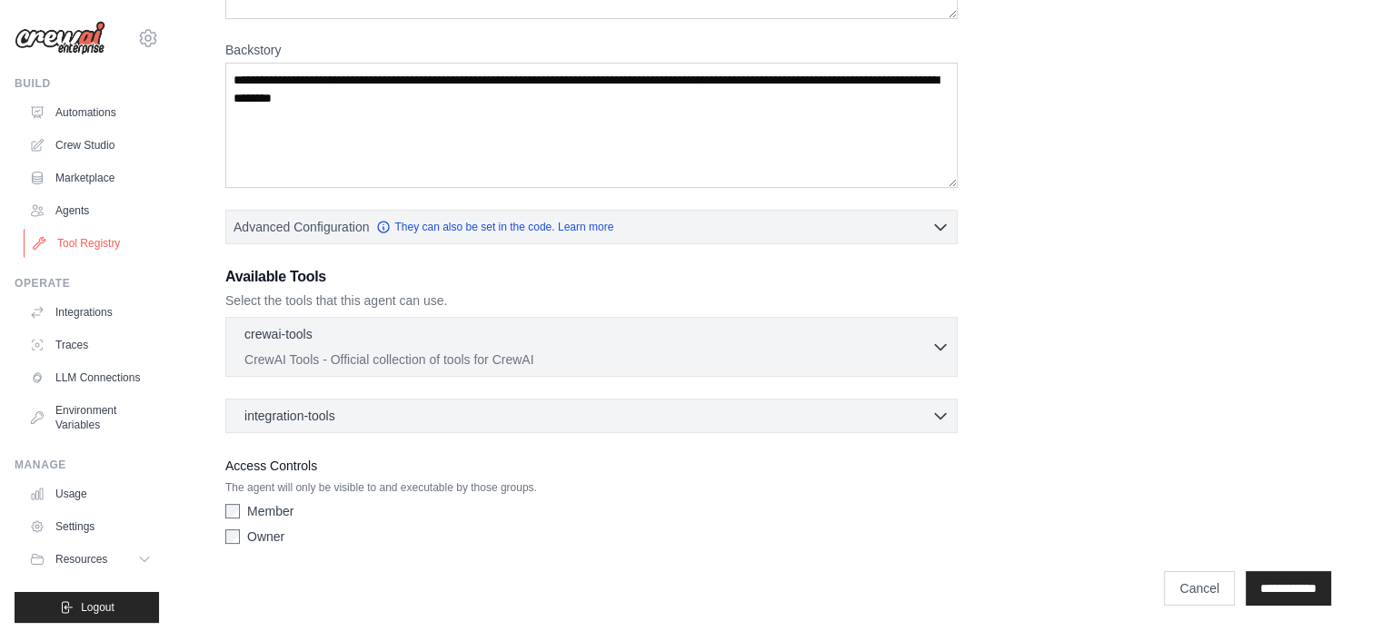
drag, startPoint x: 64, startPoint y: 241, endPoint x: 94, endPoint y: 241, distance: 30.0
click at [64, 241] on link "Tool Registry" at bounding box center [92, 243] width 137 height 29
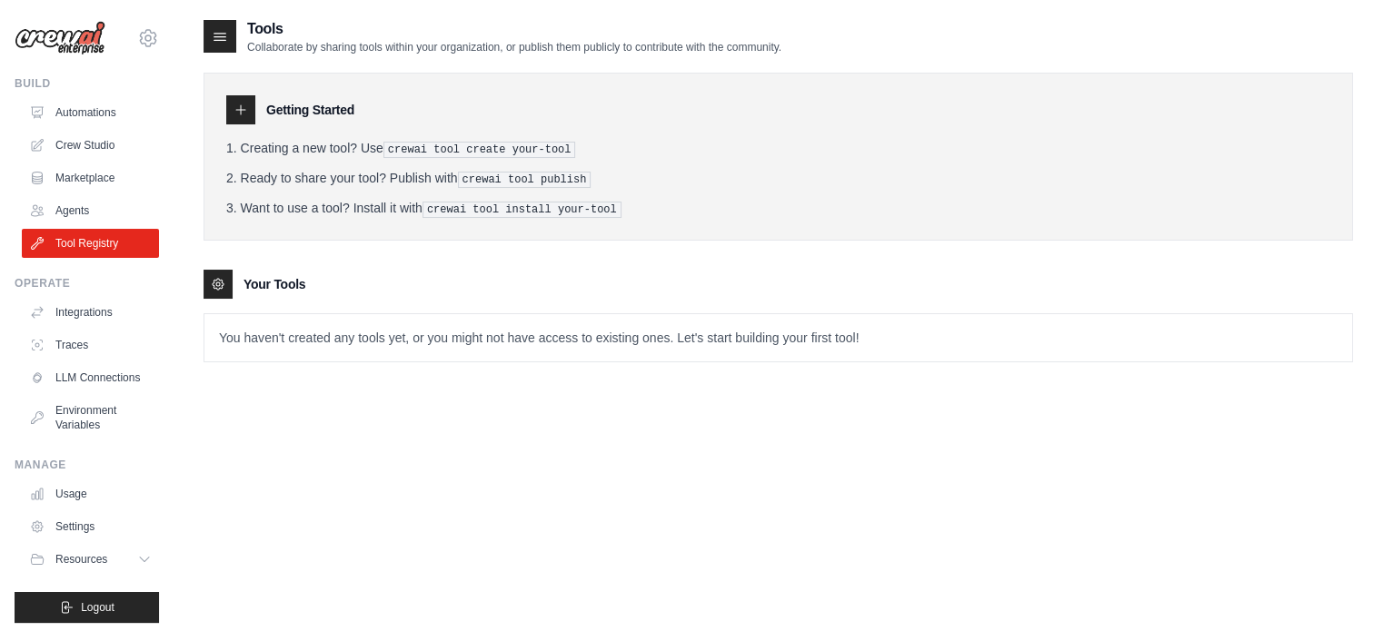
drag, startPoint x: 500, startPoint y: 148, endPoint x: 636, endPoint y: 147, distance: 135.3
click at [514, 144] on pre "crewai tool create your-tool" at bounding box center [479, 150] width 193 height 16
click at [540, 172] on pre "crewai tool publish" at bounding box center [525, 180] width 134 height 16
click at [315, 337] on p "You haven't created any tools yet, or you might not have access to existing one…" at bounding box center [777, 337] width 1147 height 47
click at [91, 316] on link "Integrations" at bounding box center [92, 312] width 137 height 29
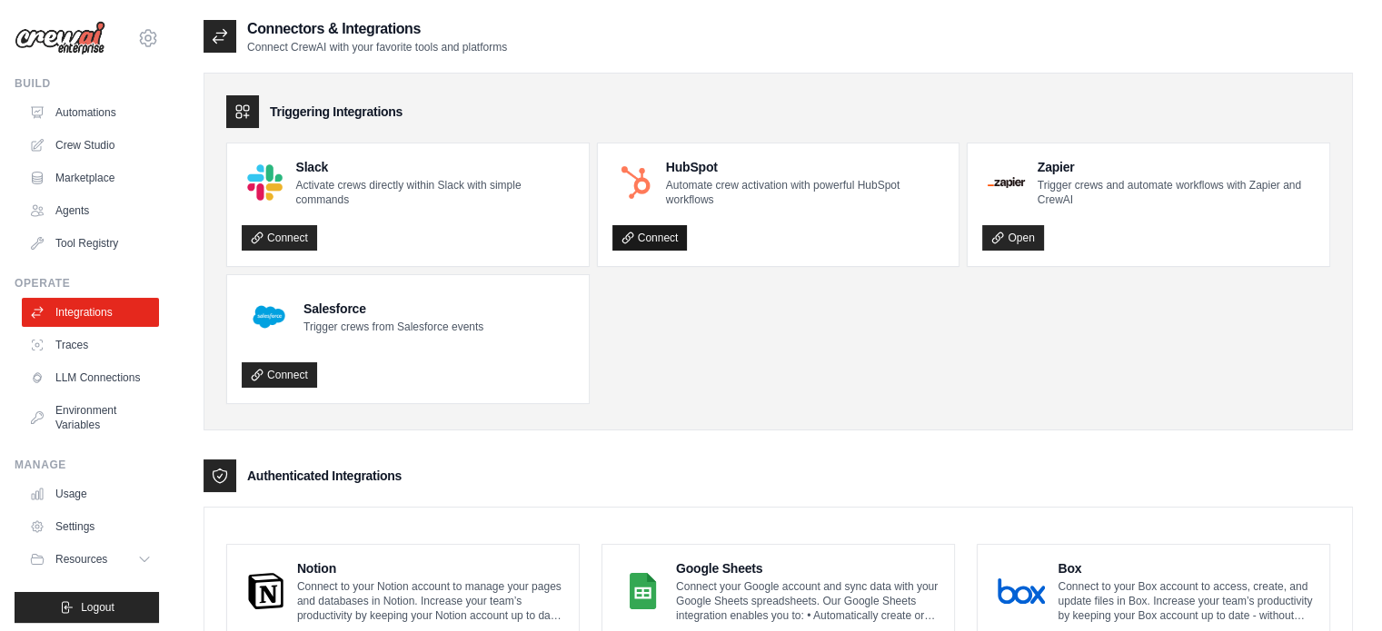
click at [635, 239] on link "Connect" at bounding box center [649, 237] width 75 height 25
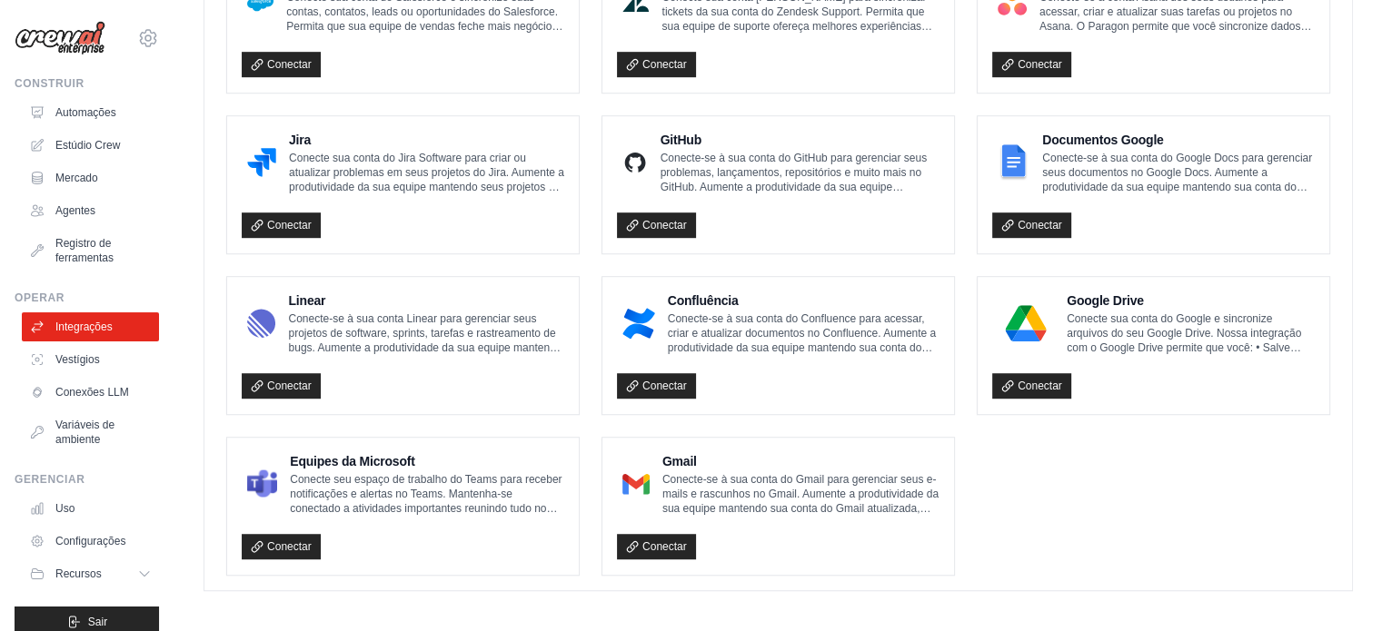
scroll to position [1073, 0]
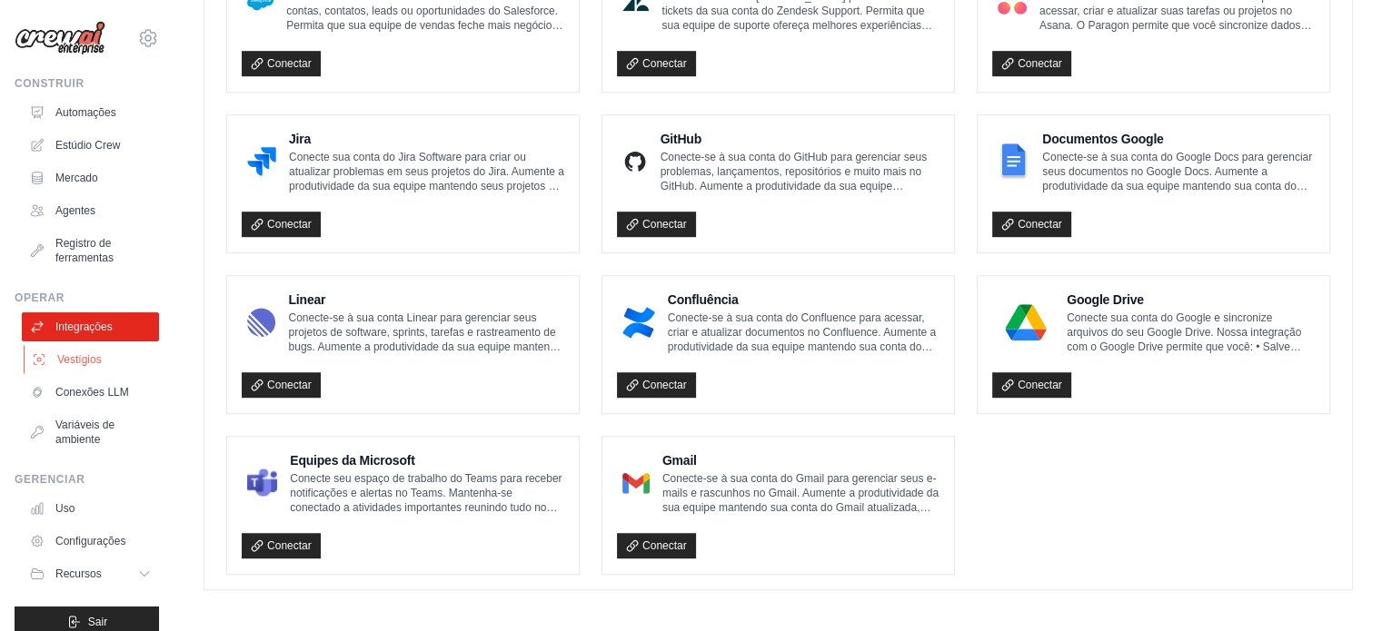
click at [106, 364] on link "Vestígios" at bounding box center [92, 359] width 137 height 29
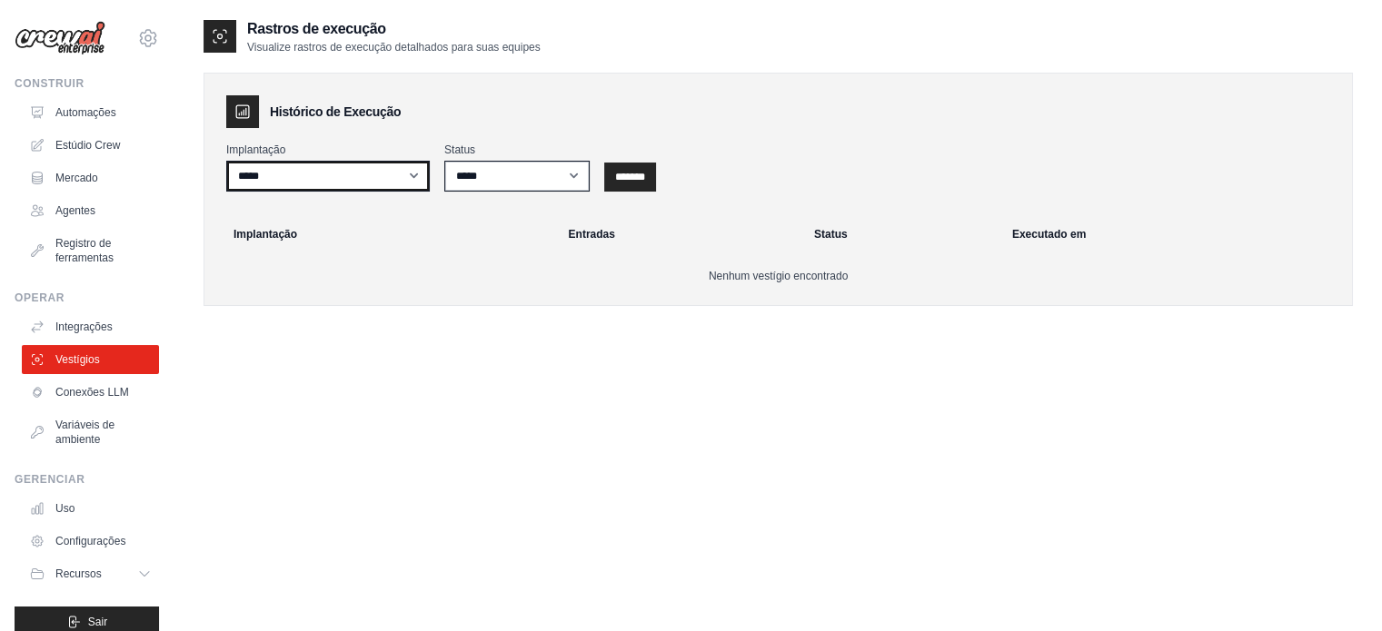
click at [323, 178] on select "*****" at bounding box center [327, 176] width 203 height 31
click at [323, 177] on select "*****" at bounding box center [327, 176] width 203 height 31
click at [87, 396] on font "Conexões LLM" at bounding box center [94, 392] width 74 height 13
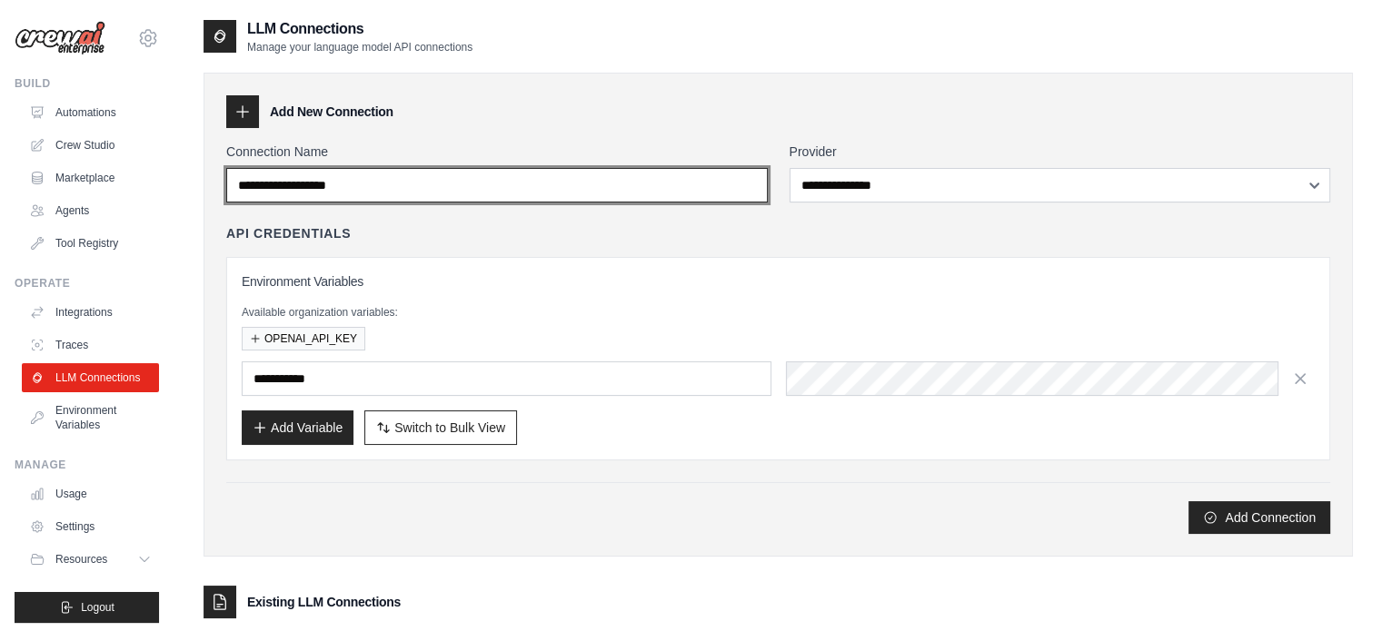
click at [331, 192] on input "Connection Name" at bounding box center [496, 185] width 541 height 35
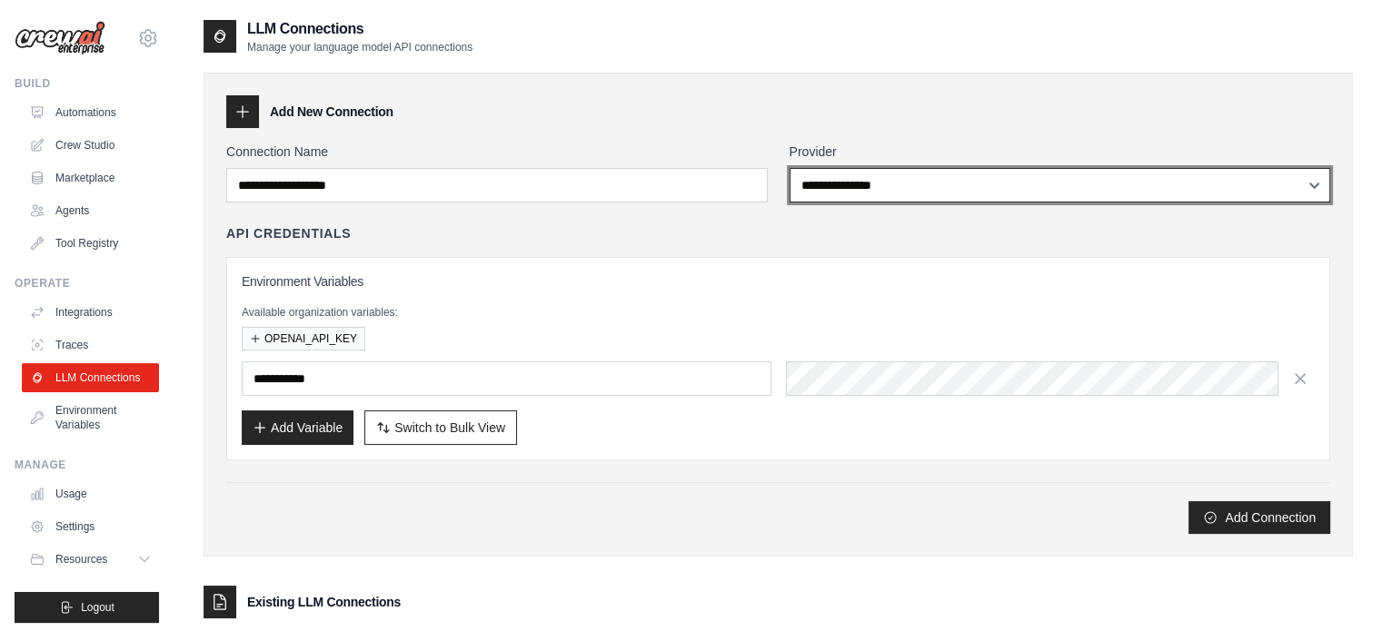
click at [857, 175] on select "**********" at bounding box center [1059, 185] width 541 height 35
select select "*******"
click at [789, 168] on select "**********" at bounding box center [1059, 185] width 541 height 35
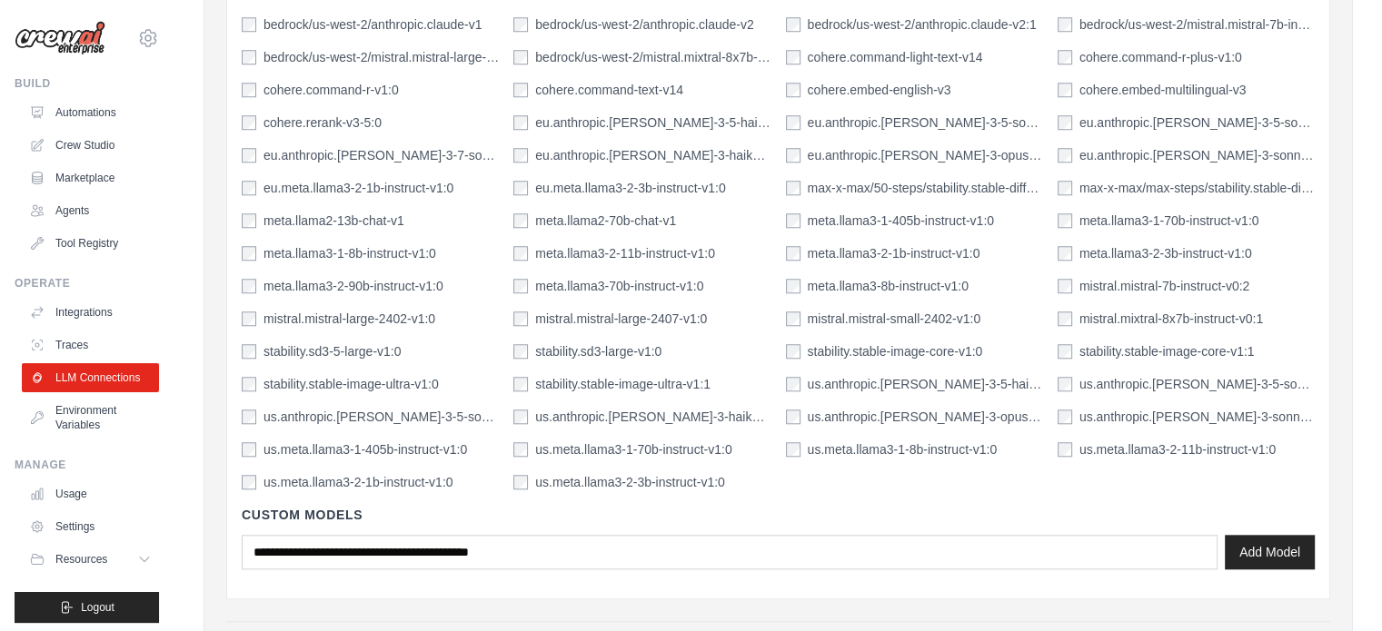
scroll to position [1635, 0]
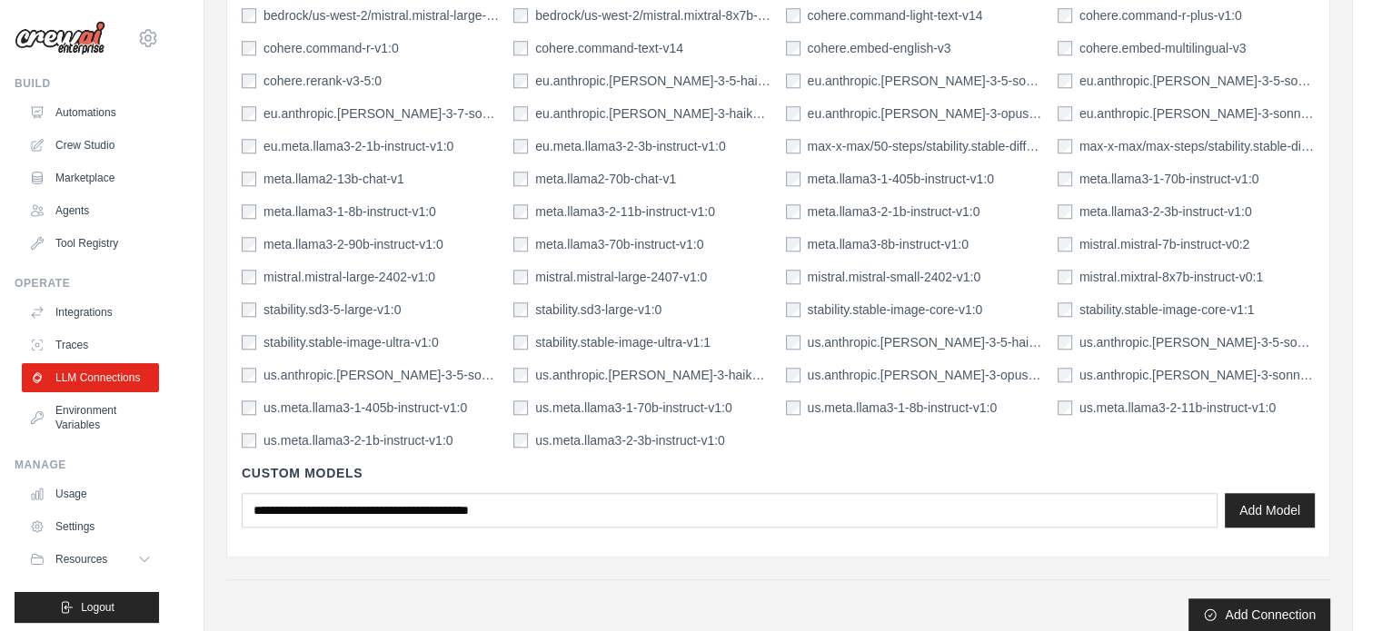
click at [273, 465] on h4 "Custom Models" at bounding box center [778, 473] width 1073 height 18
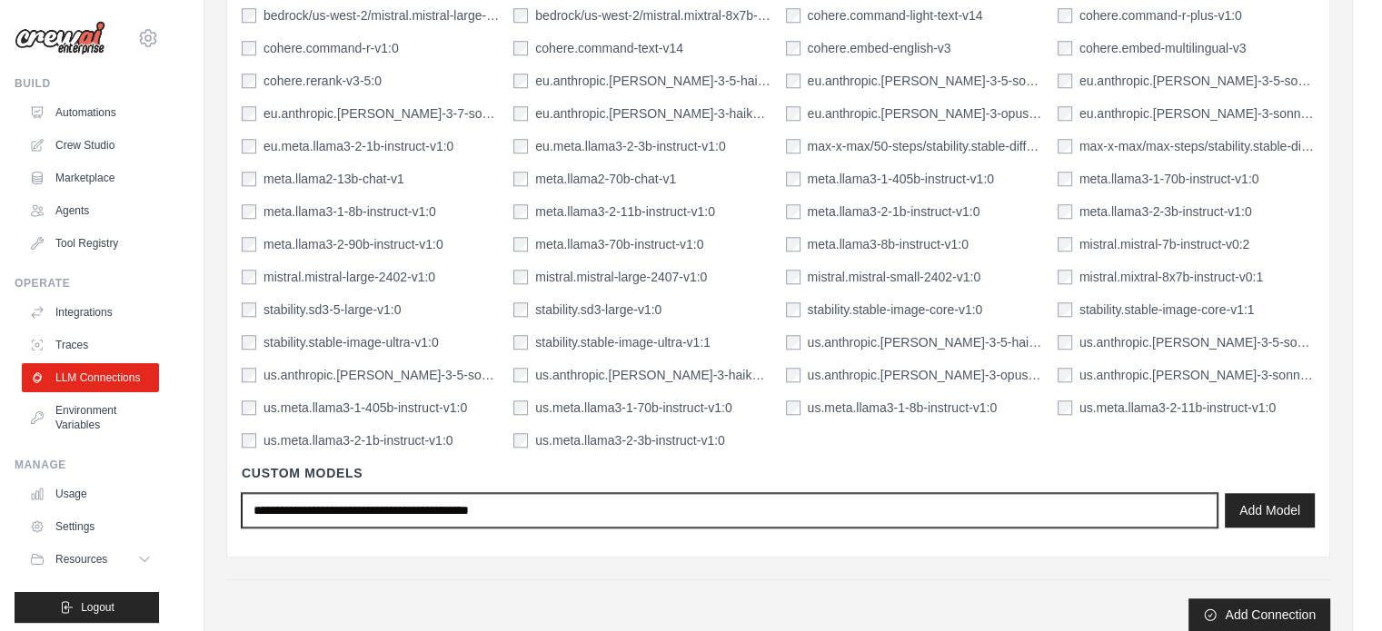
click at [281, 510] on input "text" at bounding box center [730, 510] width 976 height 35
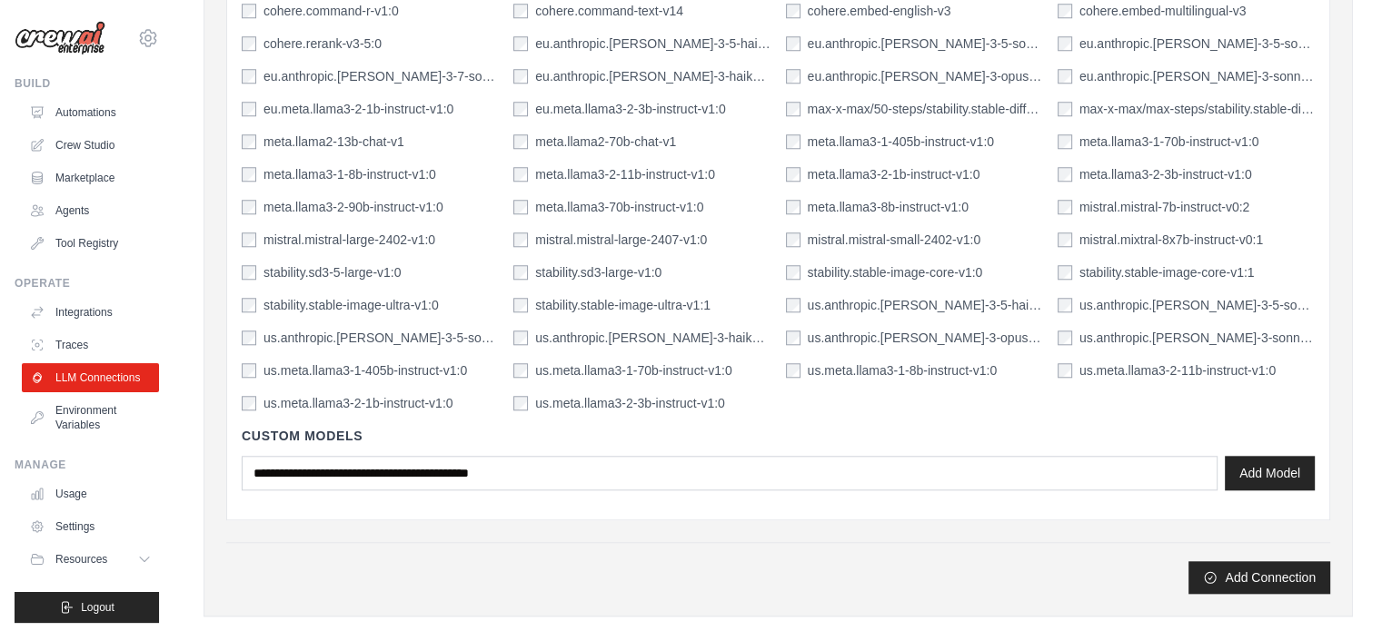
scroll to position [1817, 0]
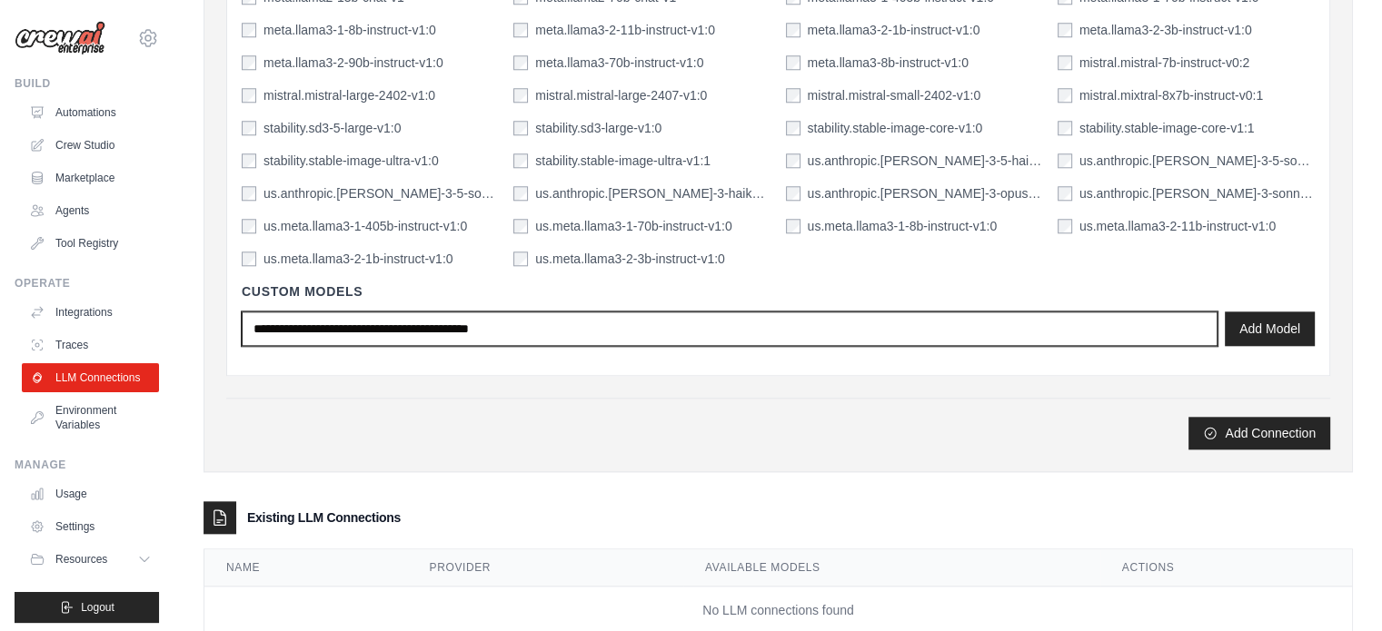
click at [411, 329] on input "text" at bounding box center [730, 329] width 976 height 35
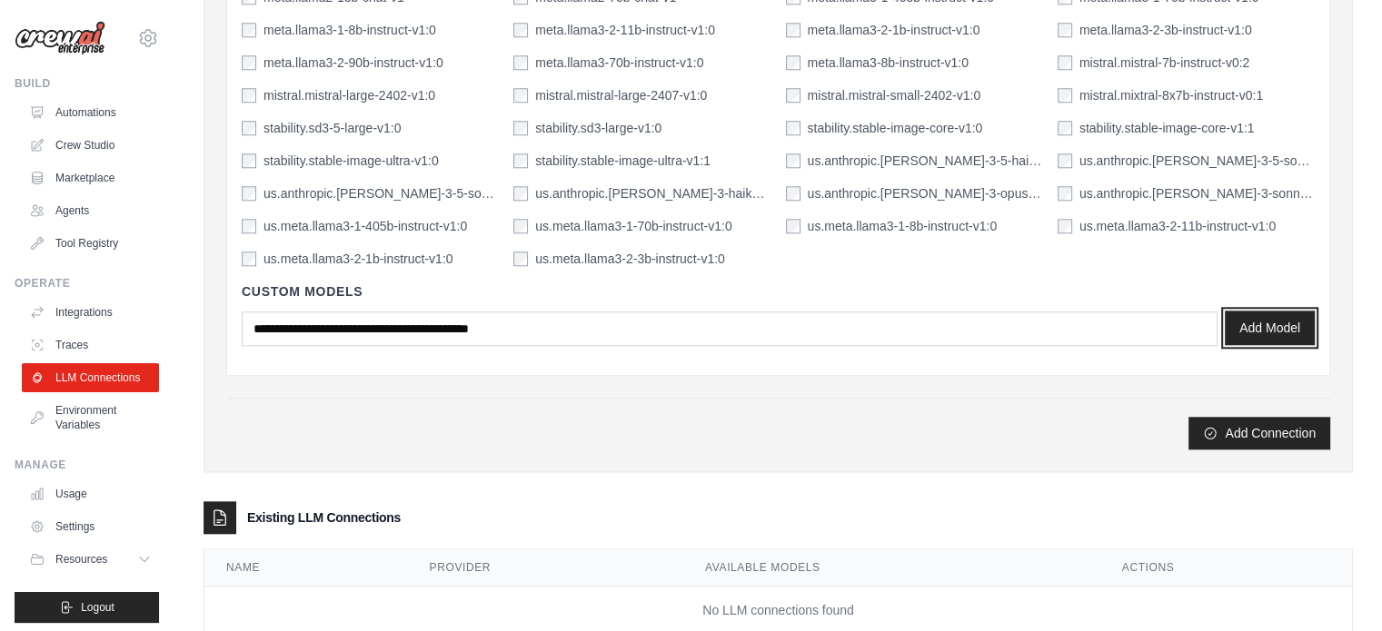
click at [1293, 341] on button "Add Model" at bounding box center [1269, 328] width 90 height 35
click at [84, 440] on link "Environment Variables" at bounding box center [92, 418] width 137 height 44
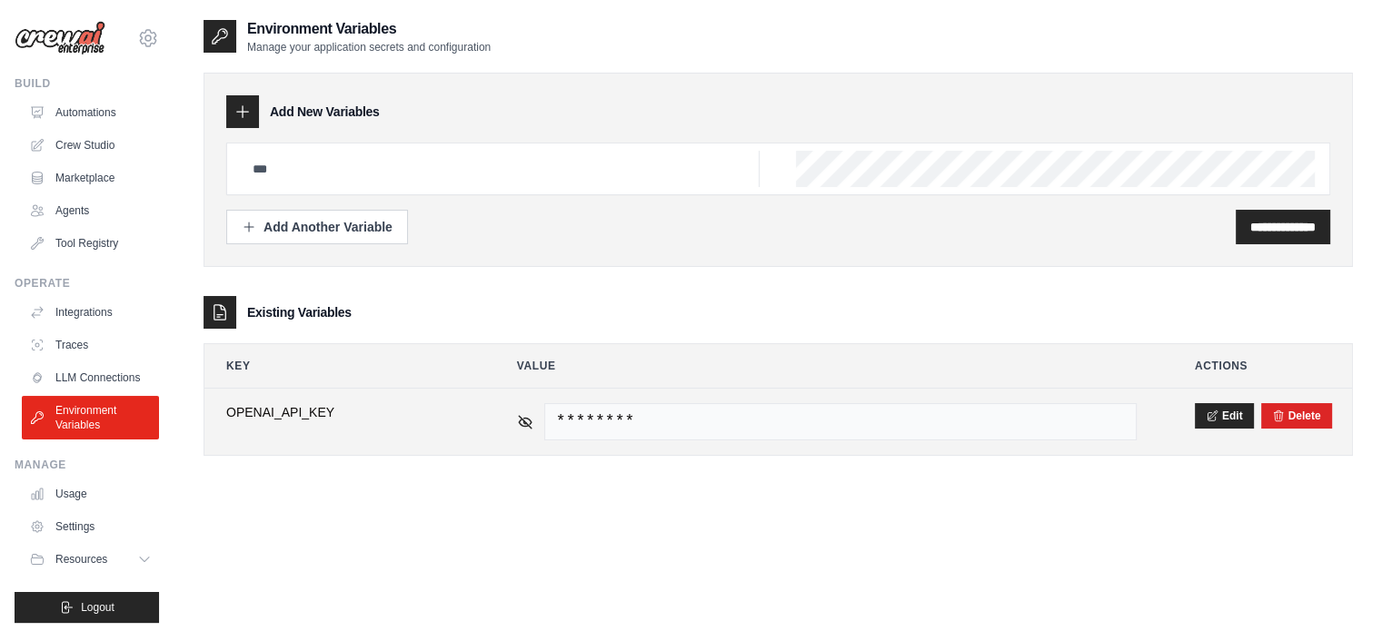
click at [604, 421] on span "********" at bounding box center [840, 421] width 592 height 37
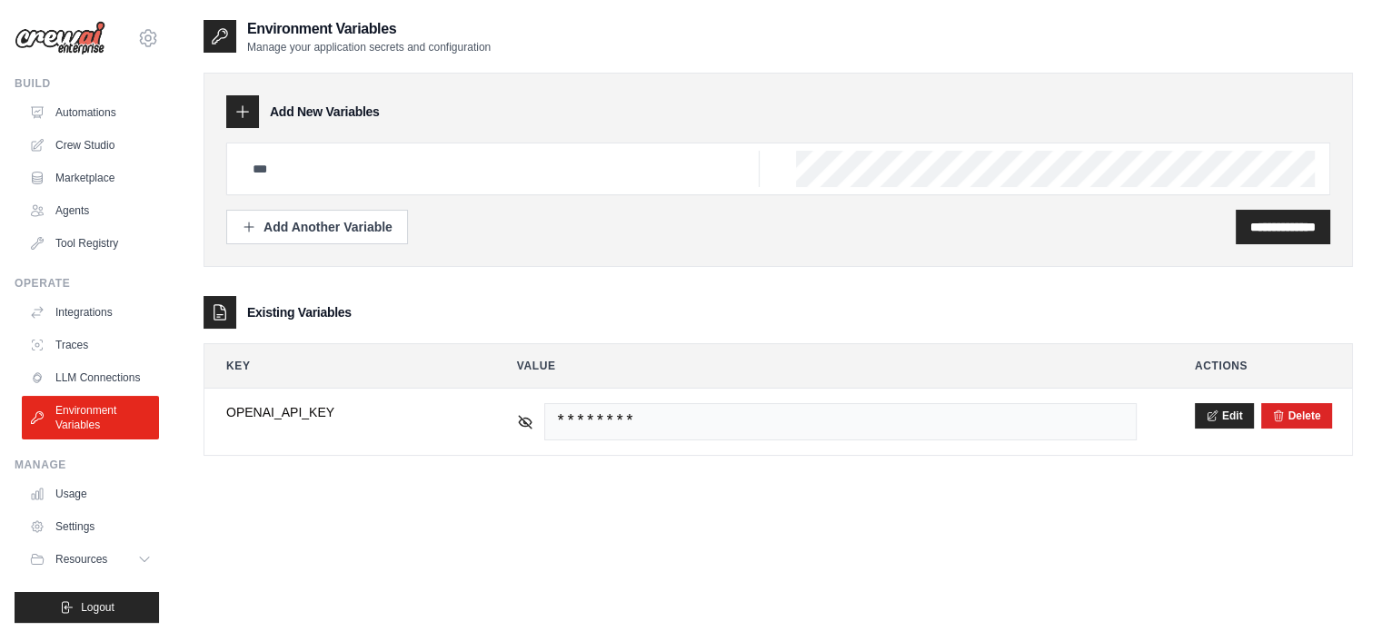
click at [252, 188] on div at bounding box center [778, 169] width 1104 height 53
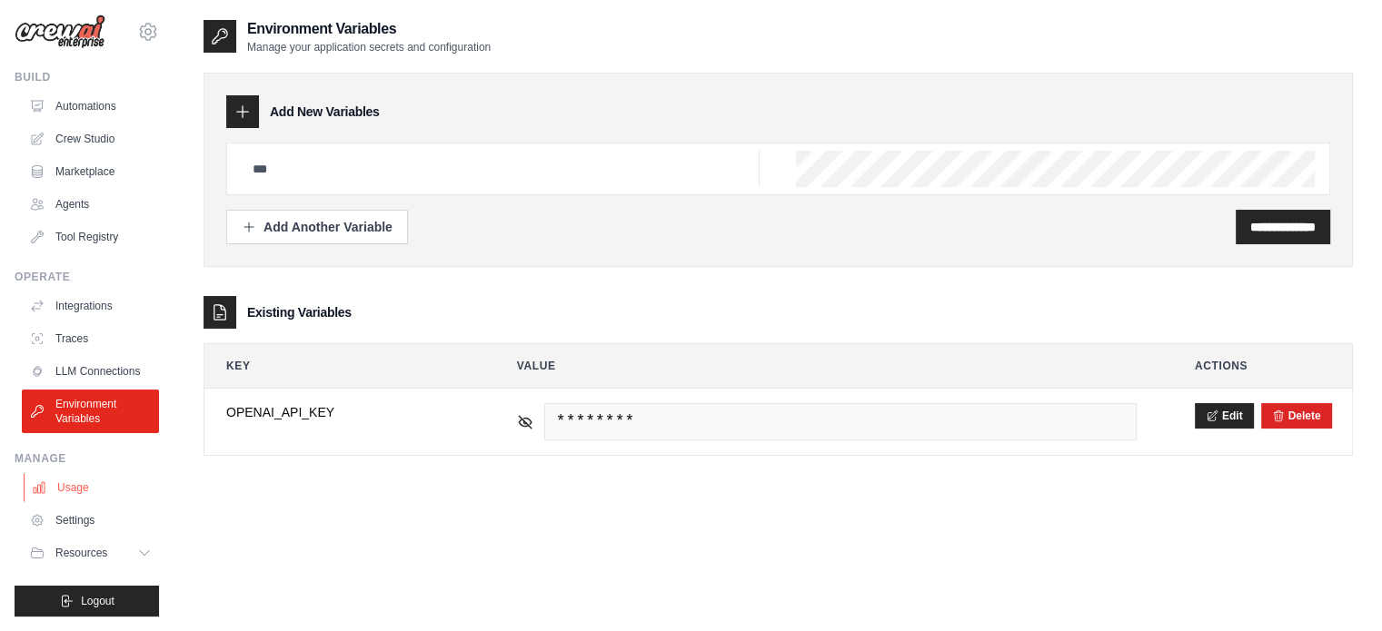
scroll to position [20, 0]
click at [94, 484] on link "Usage" at bounding box center [92, 487] width 137 height 29
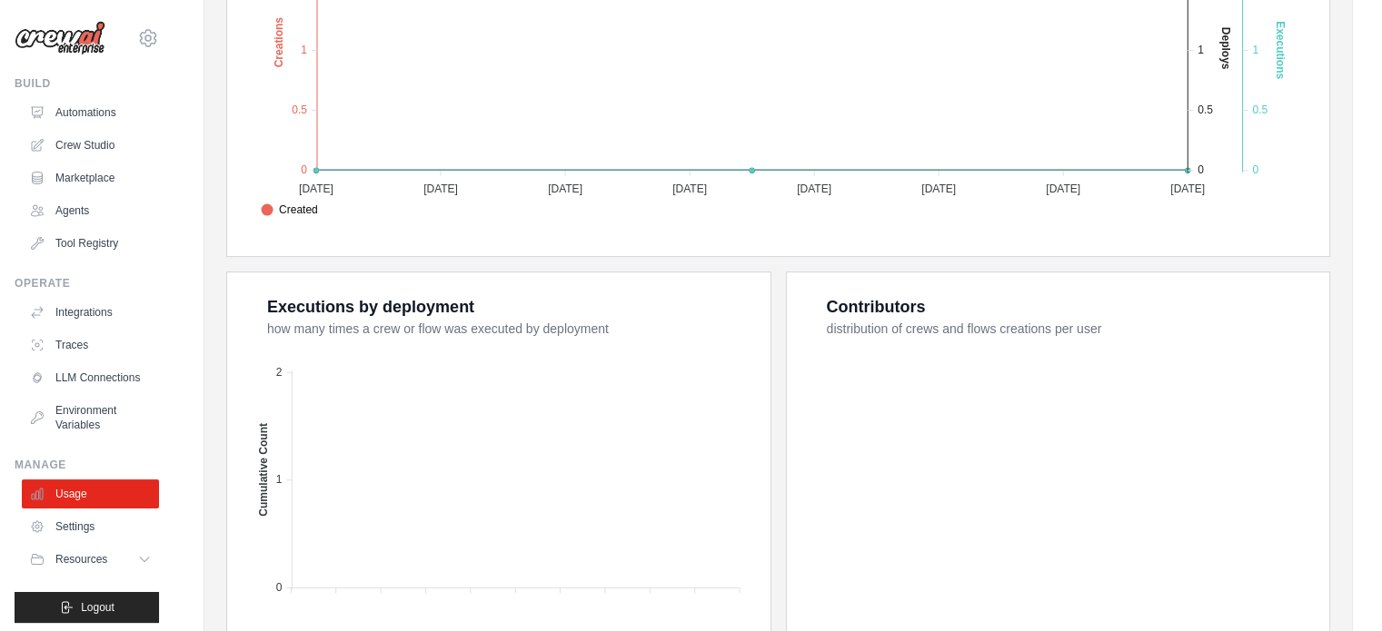
scroll to position [545, 0]
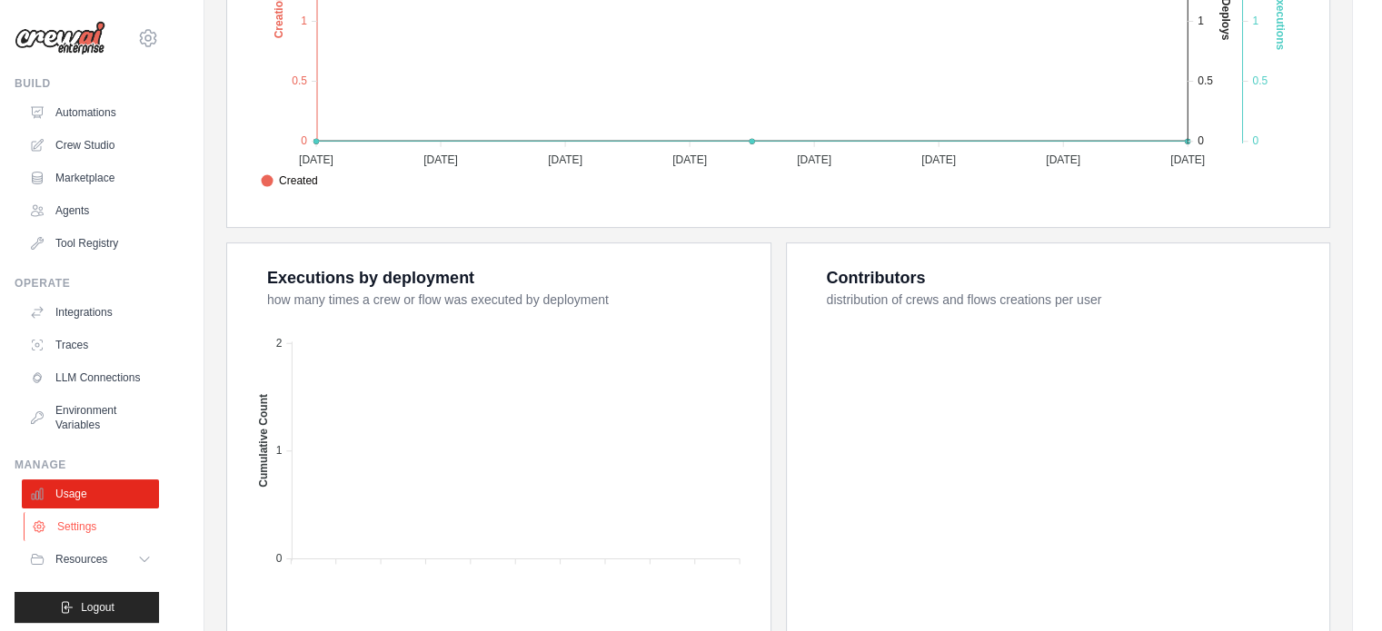
click at [98, 535] on link "Settings" at bounding box center [92, 526] width 137 height 29
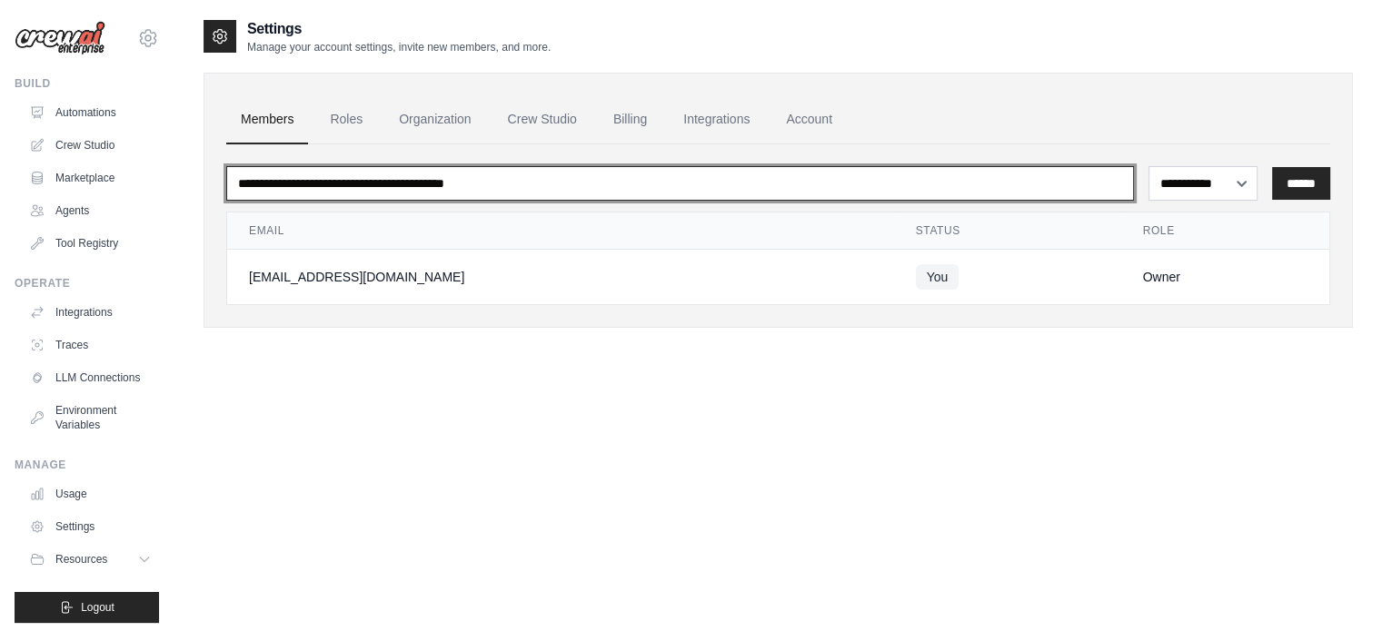
click at [351, 173] on input "email" at bounding box center [679, 183] width 907 height 35
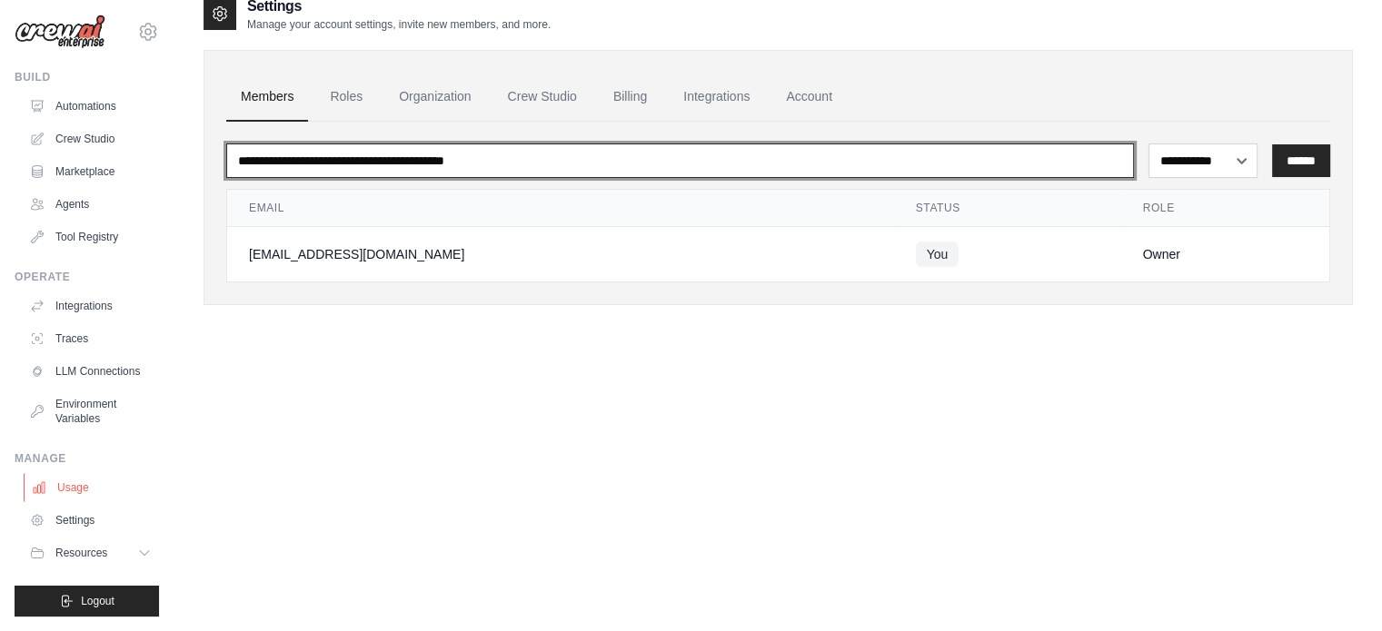
scroll to position [36, 0]
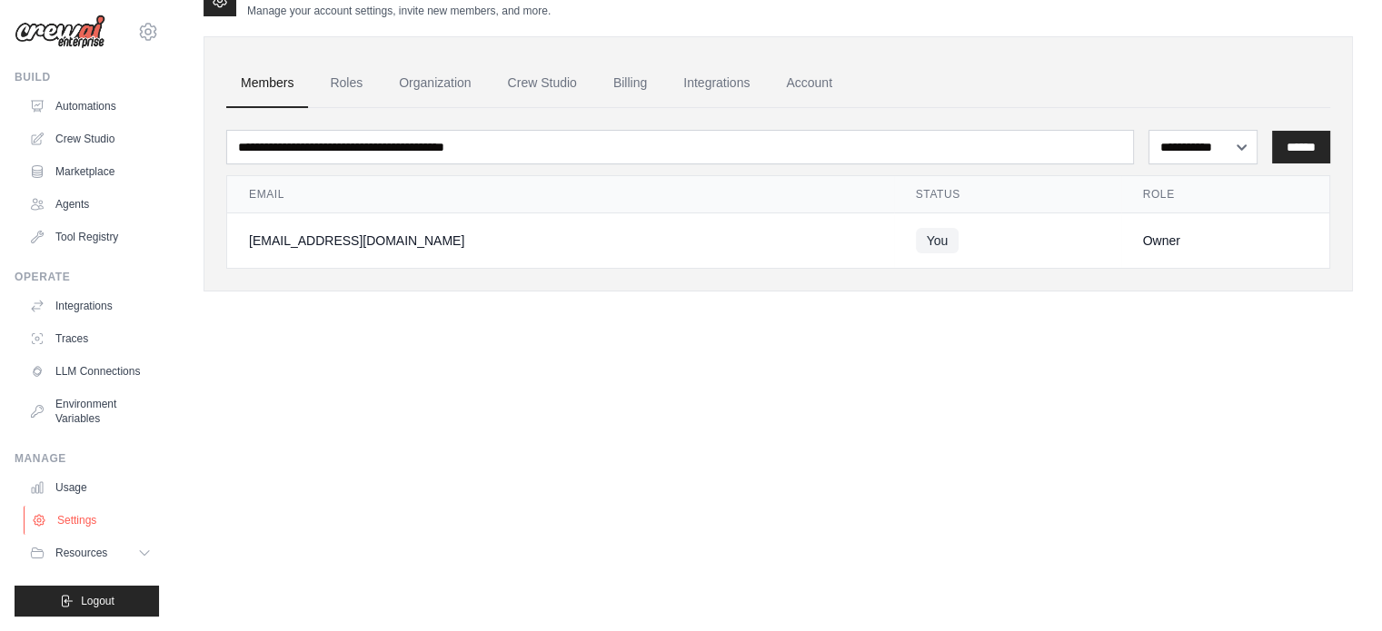
click at [89, 520] on link "Settings" at bounding box center [92, 520] width 137 height 29
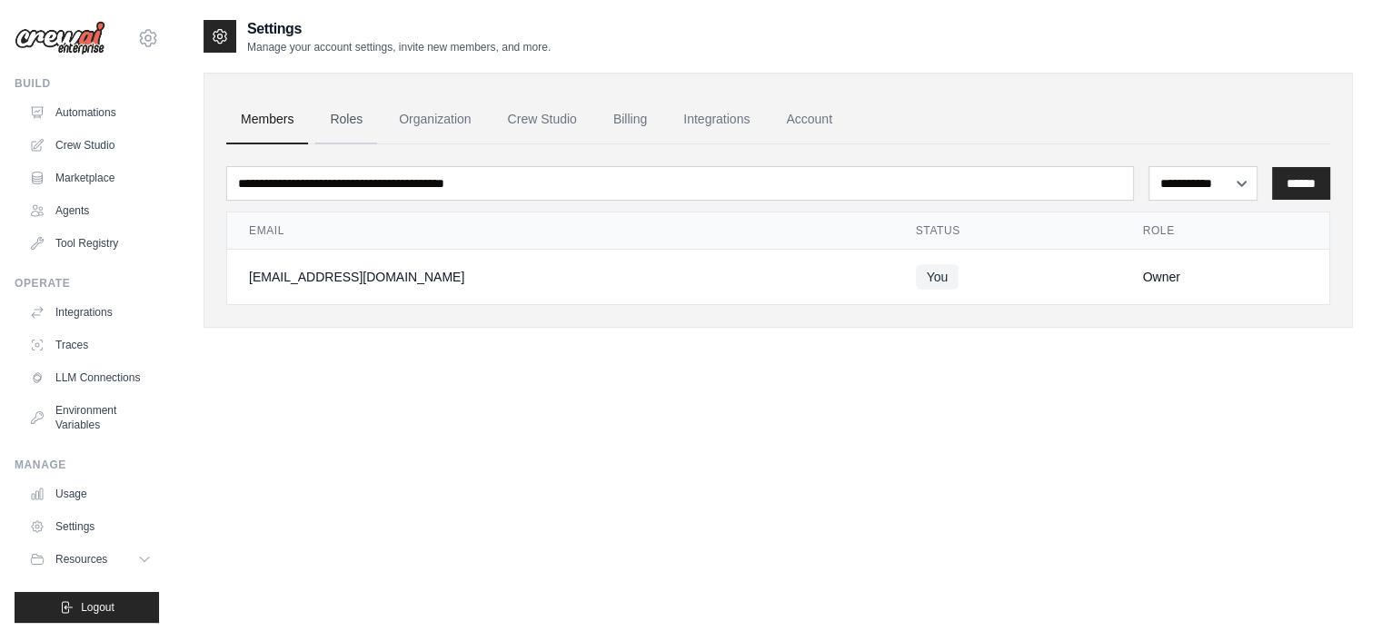
click at [349, 118] on link "Roles" at bounding box center [346, 119] width 62 height 49
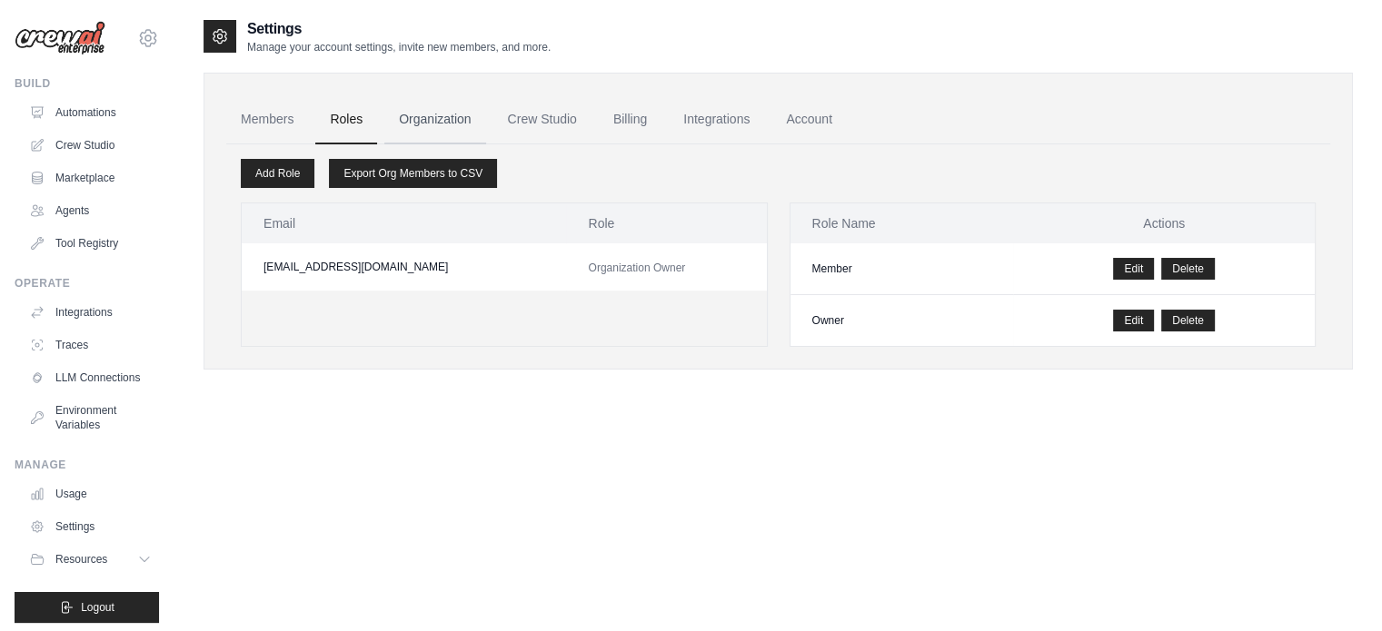
click at [460, 114] on link "Organization" at bounding box center [434, 119] width 101 height 49
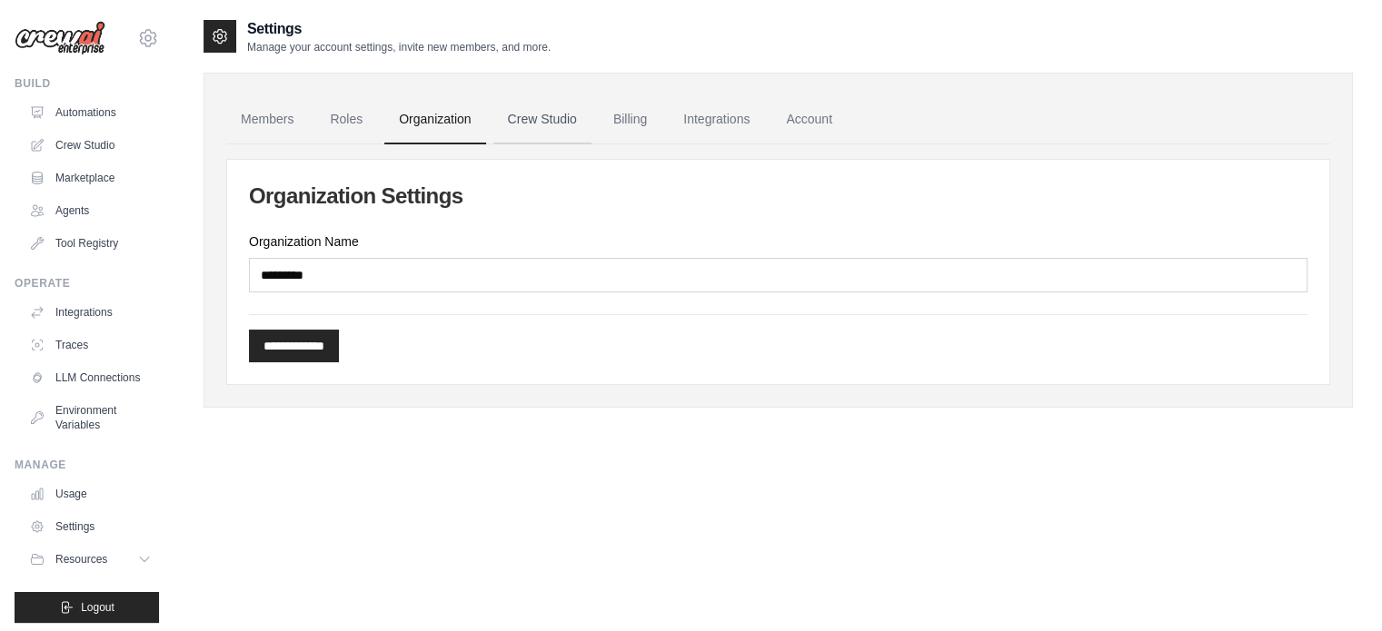
click at [528, 115] on link "Crew Studio" at bounding box center [542, 119] width 98 height 49
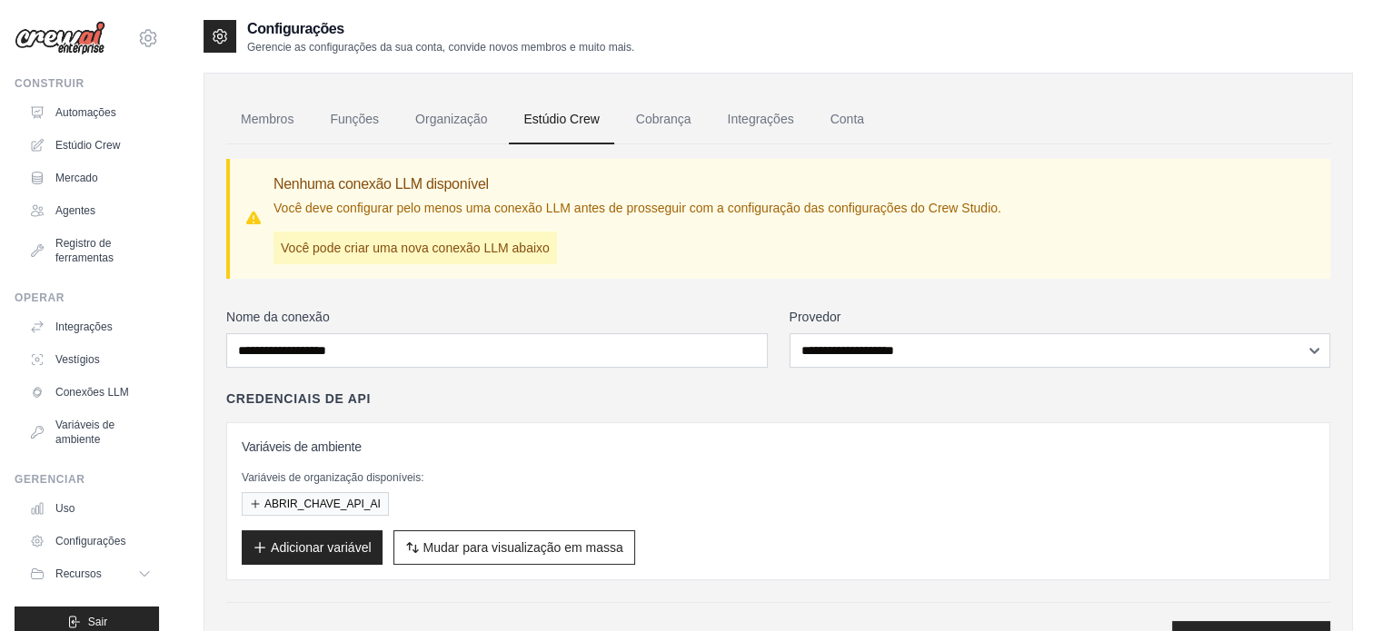
scroll to position [90, 0]
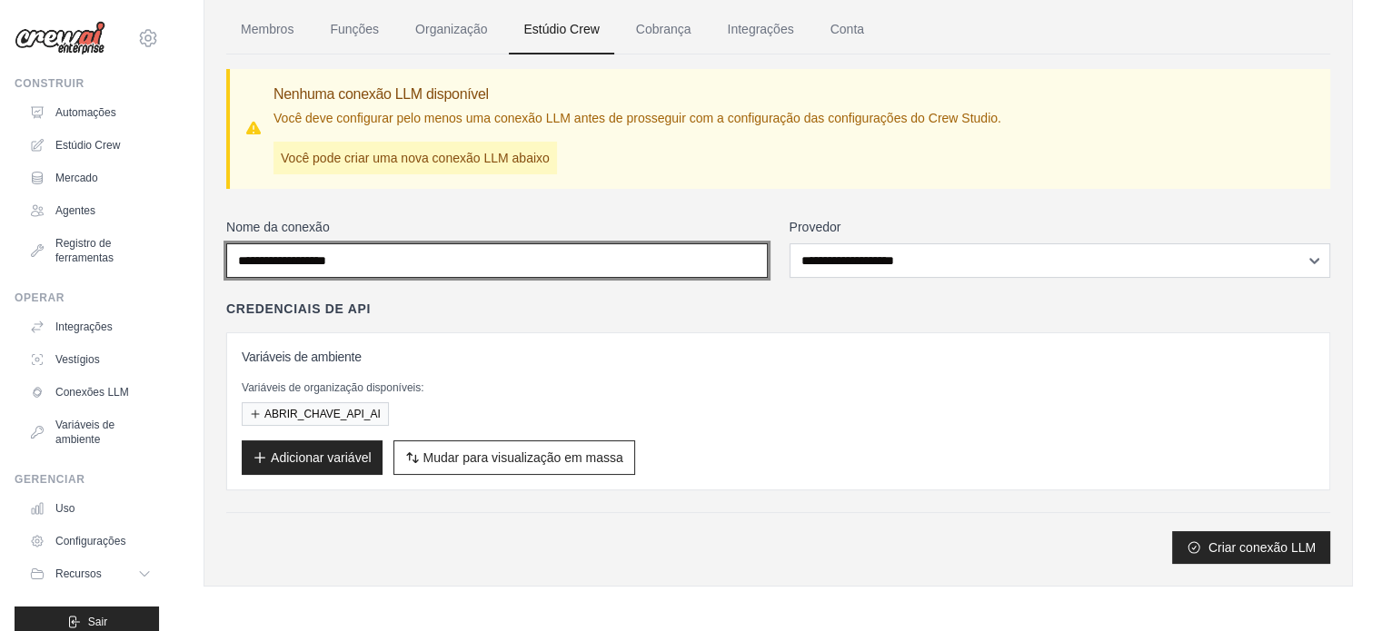
click at [530, 255] on input "Nome da conexão" at bounding box center [496, 260] width 541 height 35
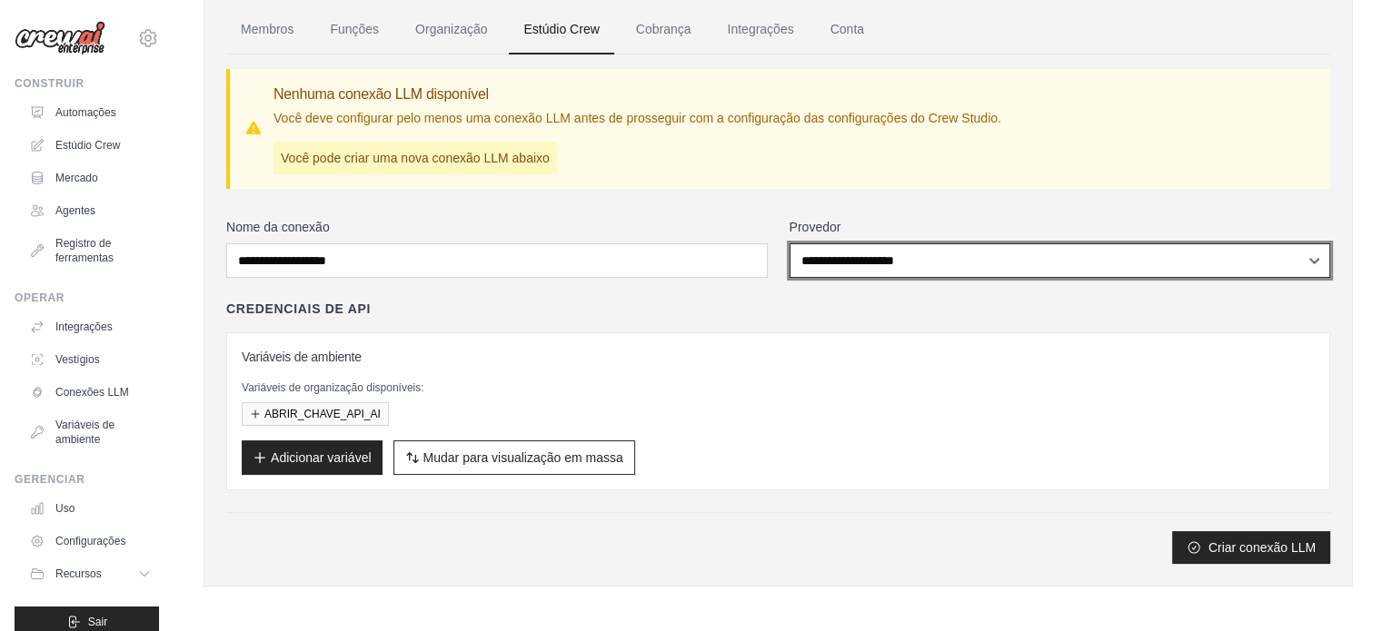
click at [868, 261] on select "**********" at bounding box center [1059, 260] width 541 height 35
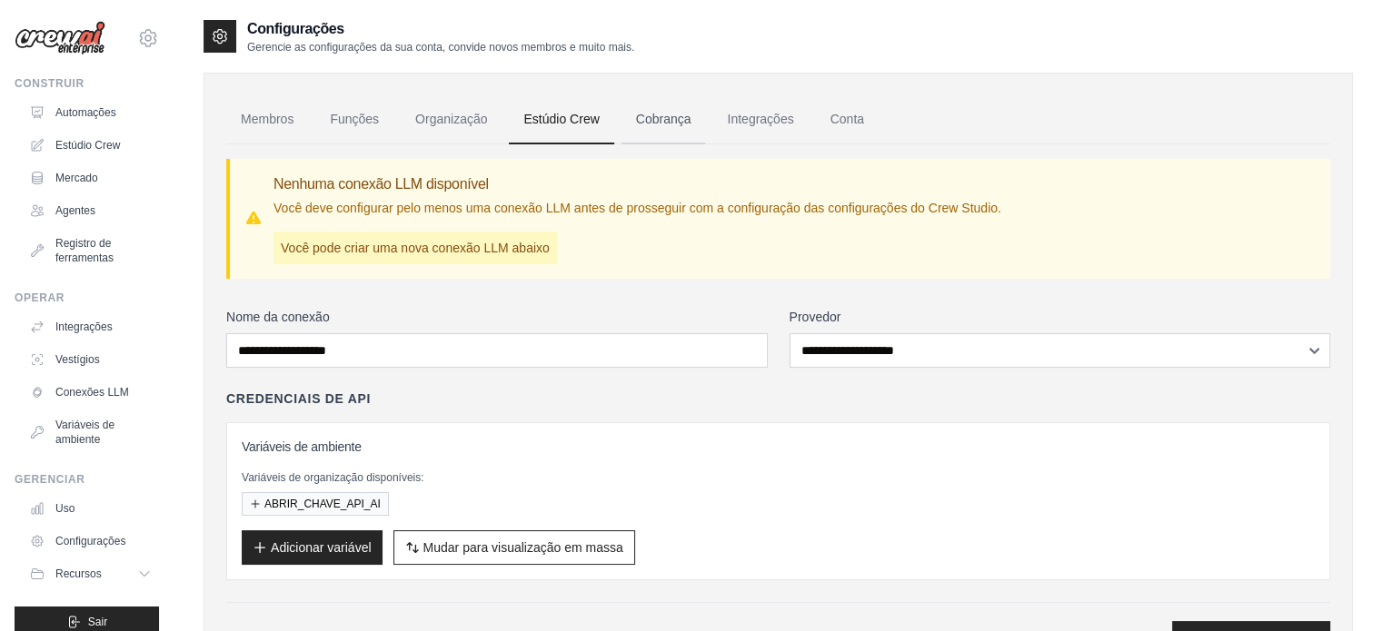
click at [663, 123] on font "Cobrança" at bounding box center [663, 119] width 55 height 15
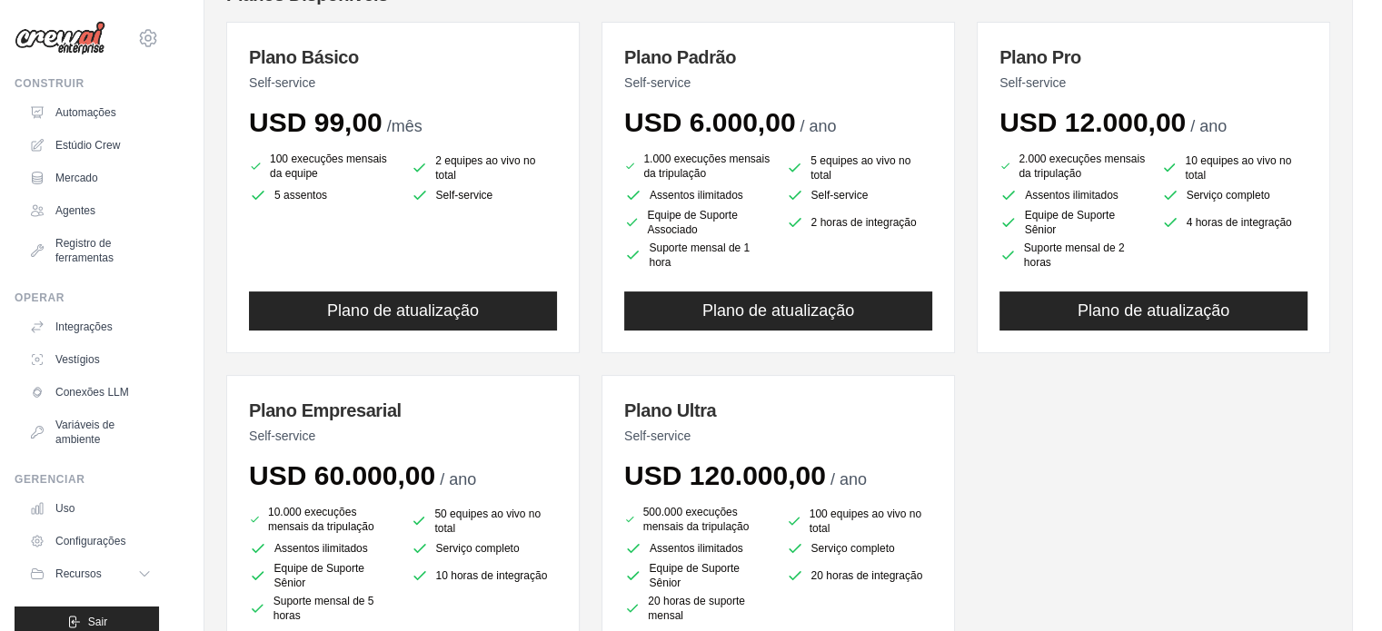
scroll to position [48, 0]
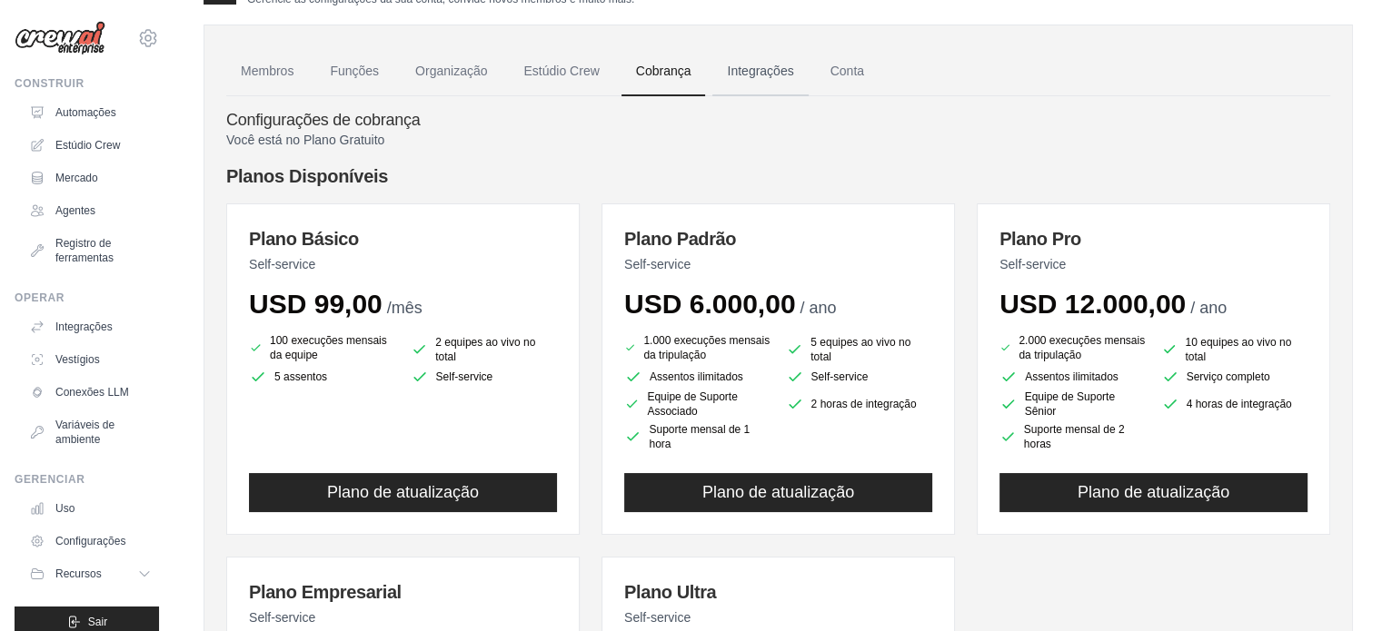
click at [761, 64] on font "Integrações" at bounding box center [760, 71] width 66 height 15
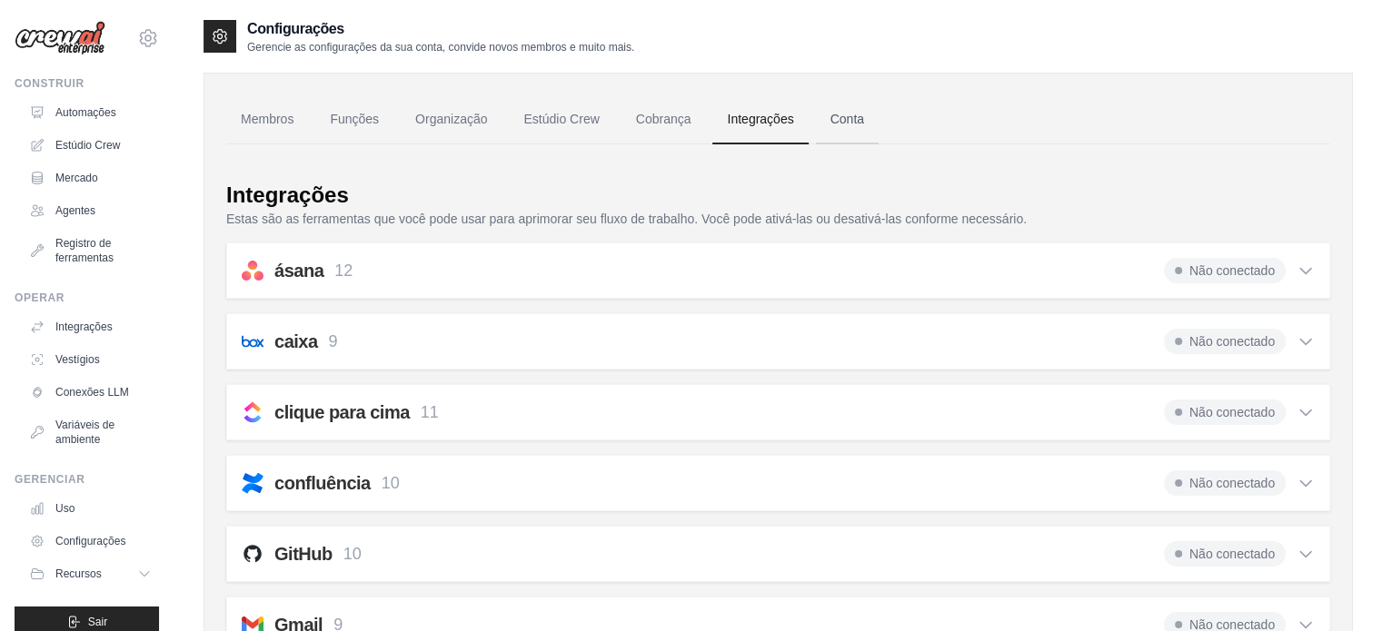
click at [857, 123] on font "Conta" at bounding box center [847, 119] width 34 height 15
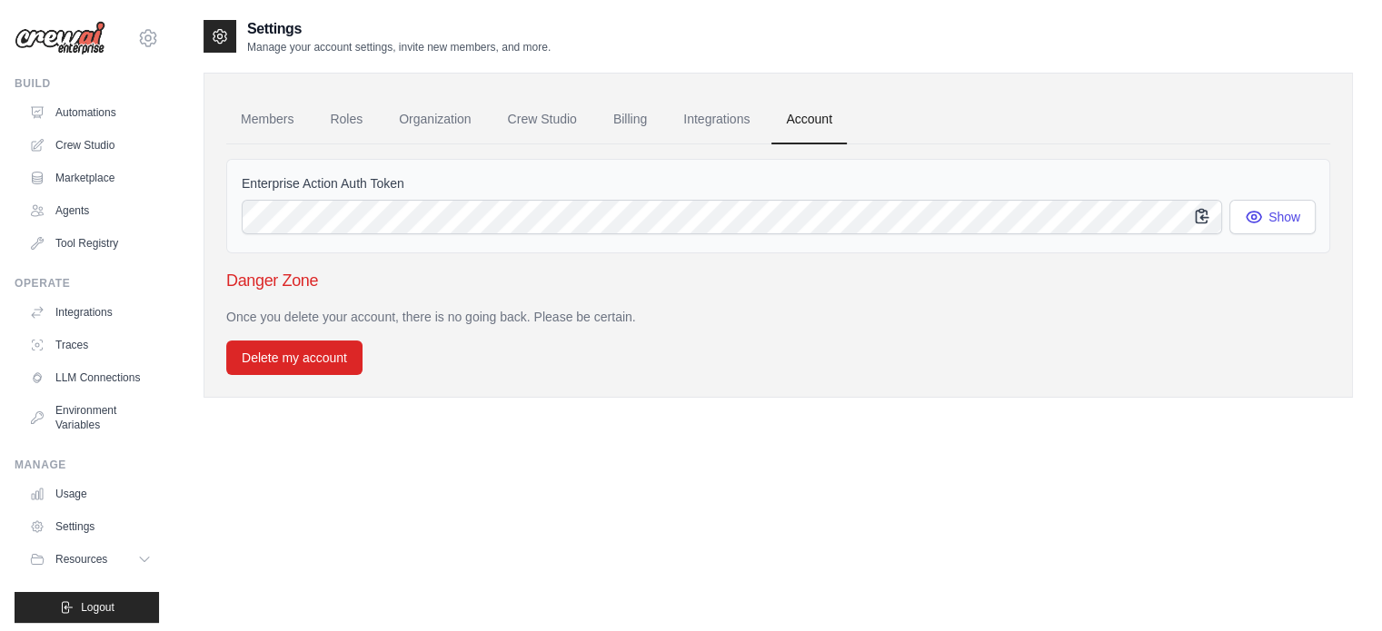
click at [1206, 217] on icon "button" at bounding box center [1202, 216] width 18 height 18
click at [1273, 214] on button "Show" at bounding box center [1272, 216] width 86 height 35
click at [76, 112] on link "Automations" at bounding box center [92, 112] width 137 height 29
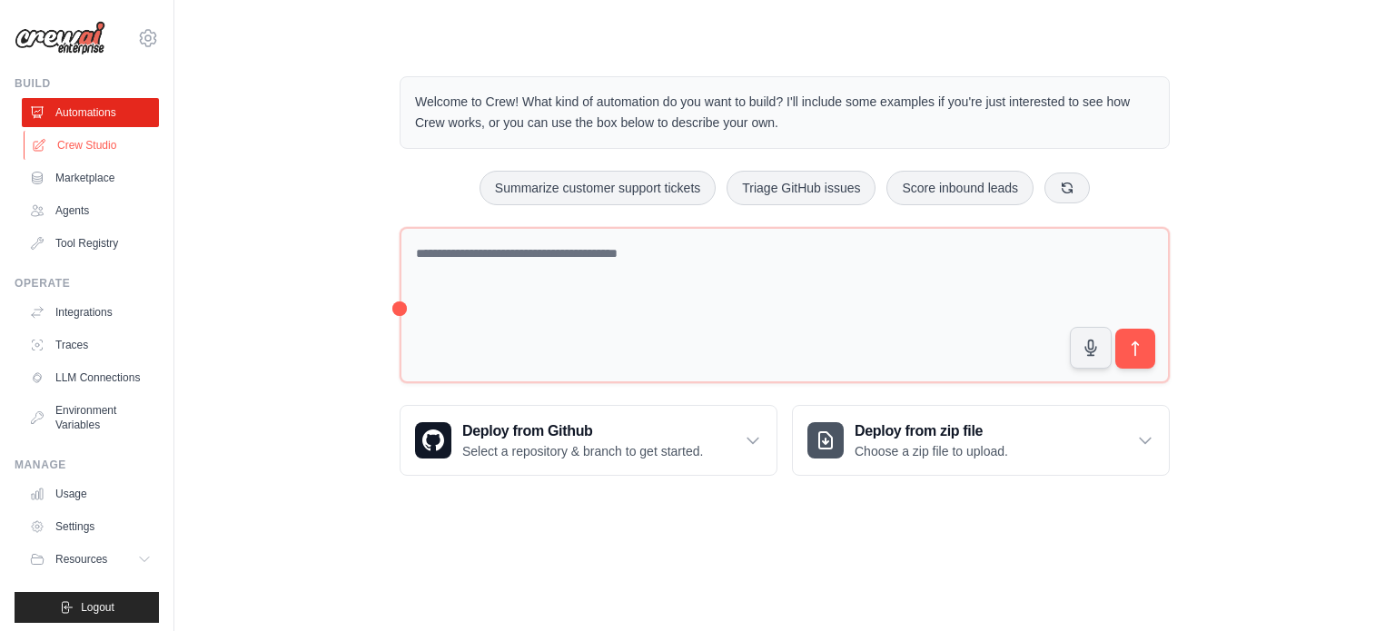
click at [105, 150] on link "Crew Studio" at bounding box center [92, 145] width 137 height 29
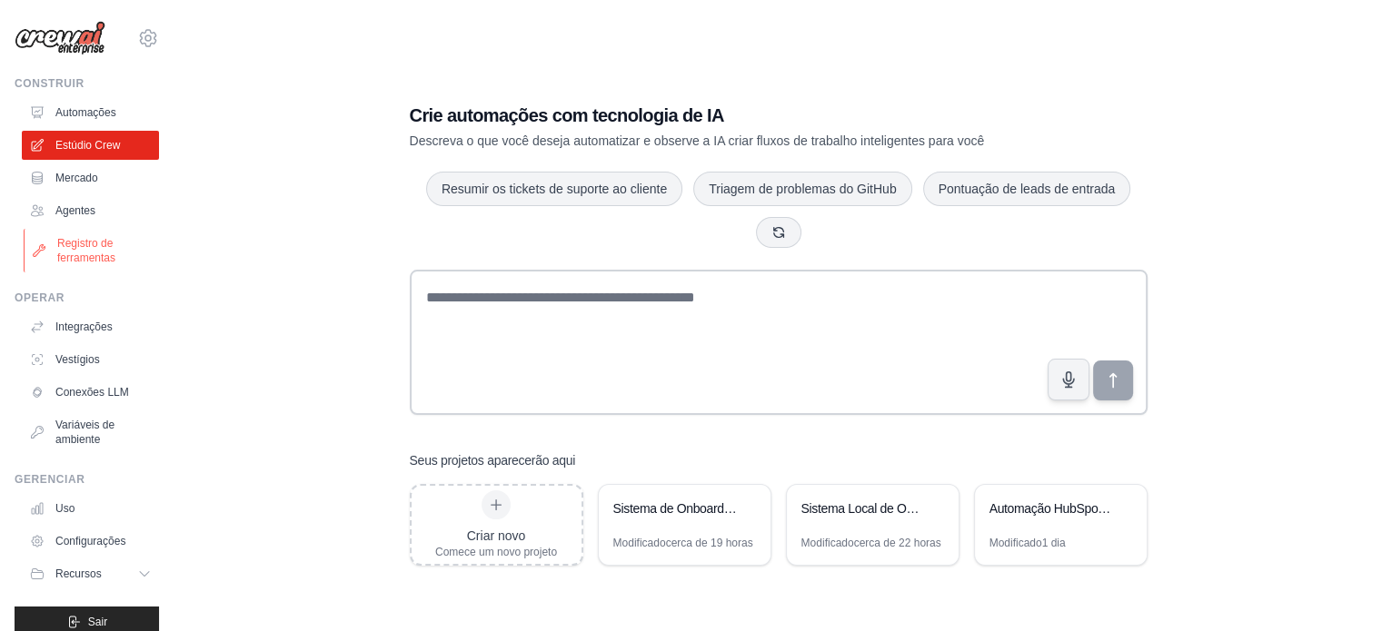
click at [91, 253] on font "Registro de ferramentas" at bounding box center [86, 250] width 58 height 27
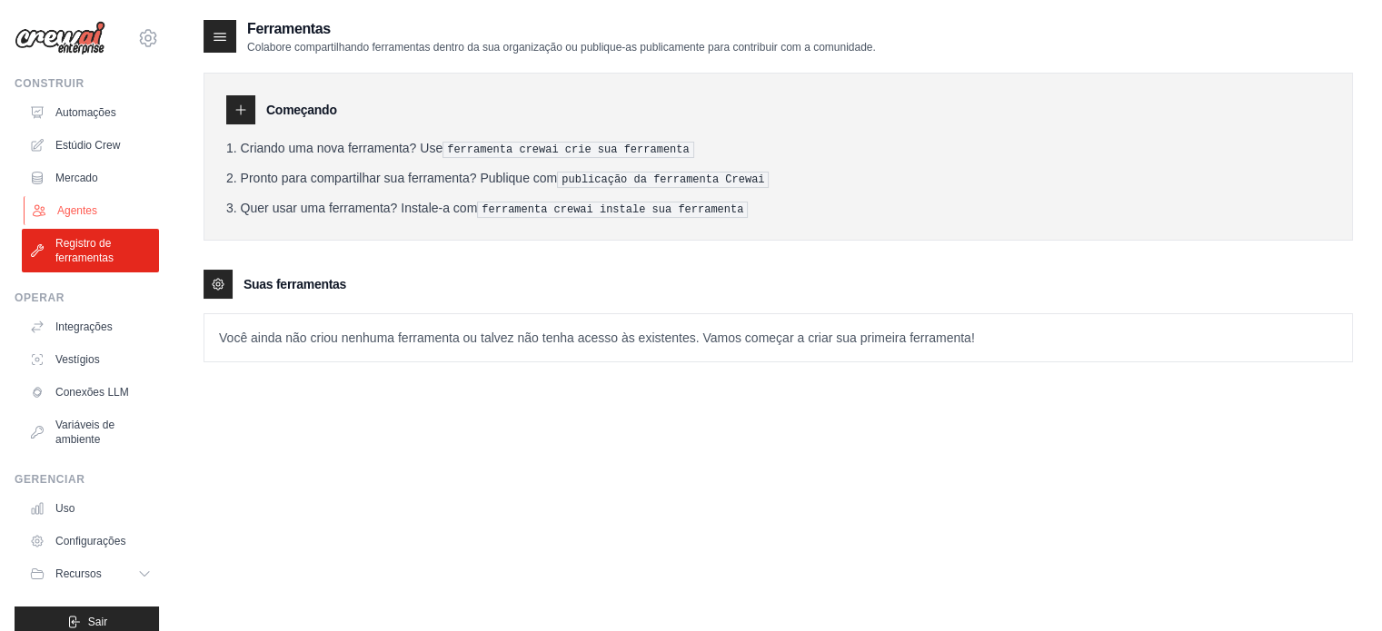
click at [89, 213] on font "Agentes" at bounding box center [77, 210] width 40 height 13
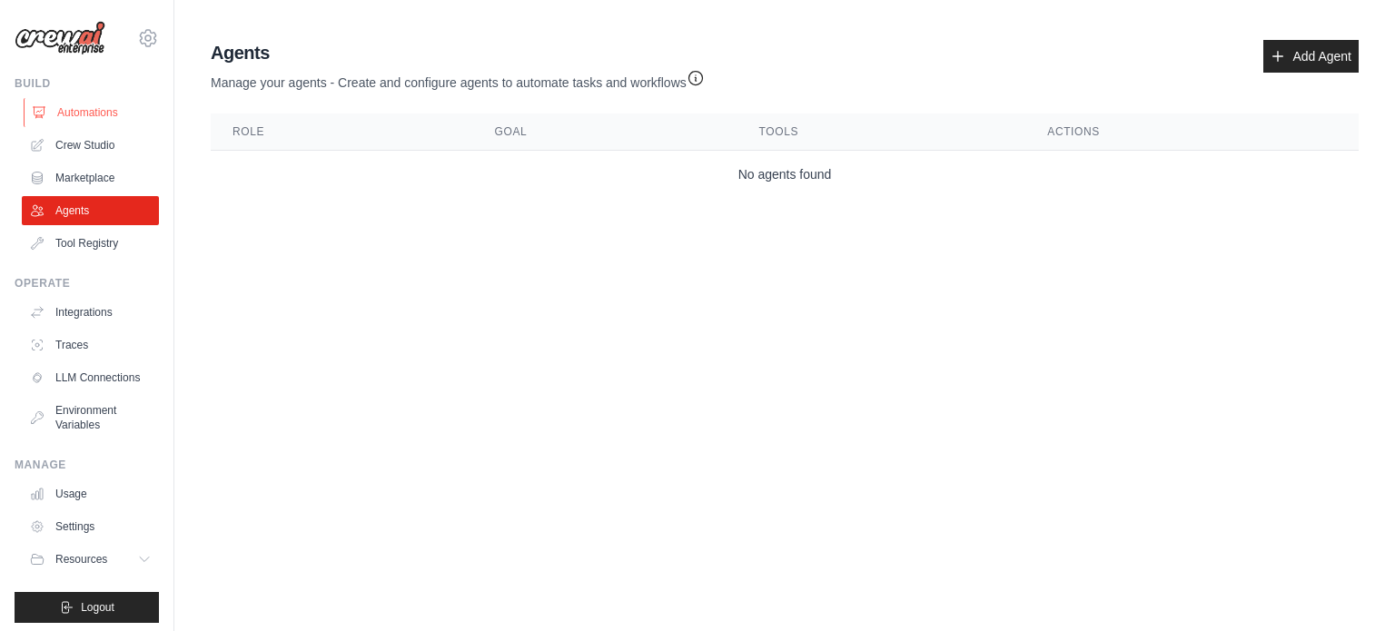
click at [94, 124] on link "Automations" at bounding box center [92, 112] width 137 height 29
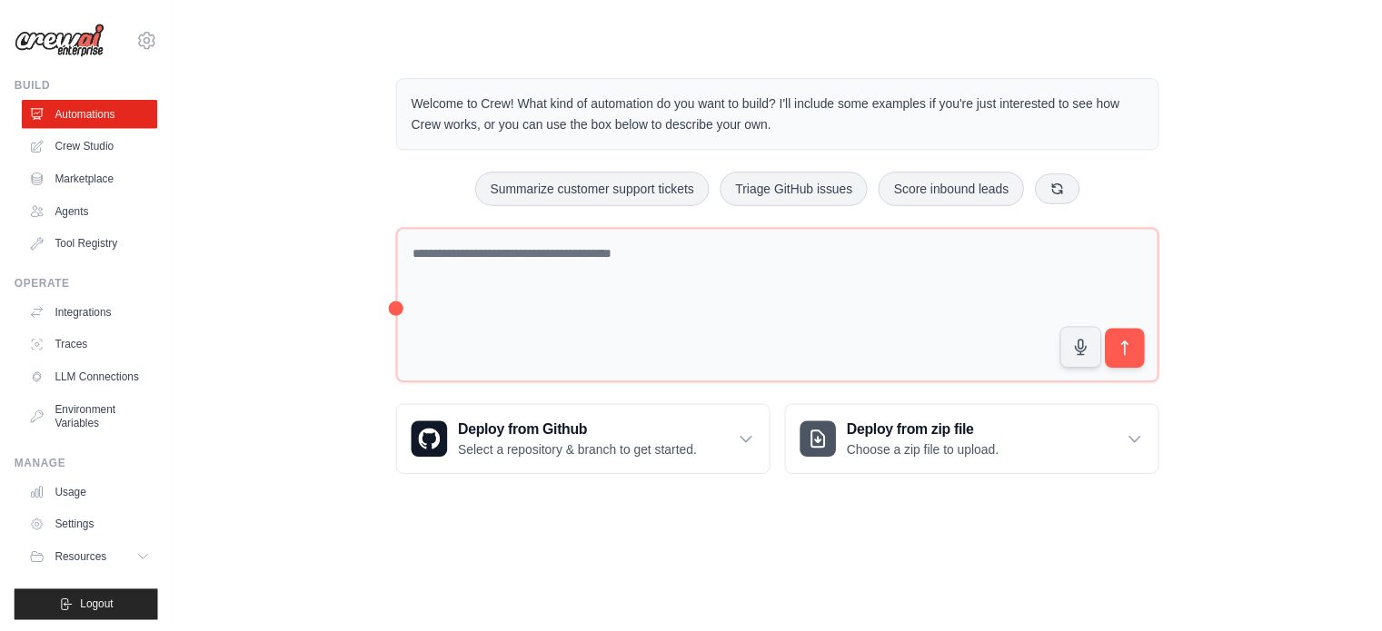
scroll to position [20, 0]
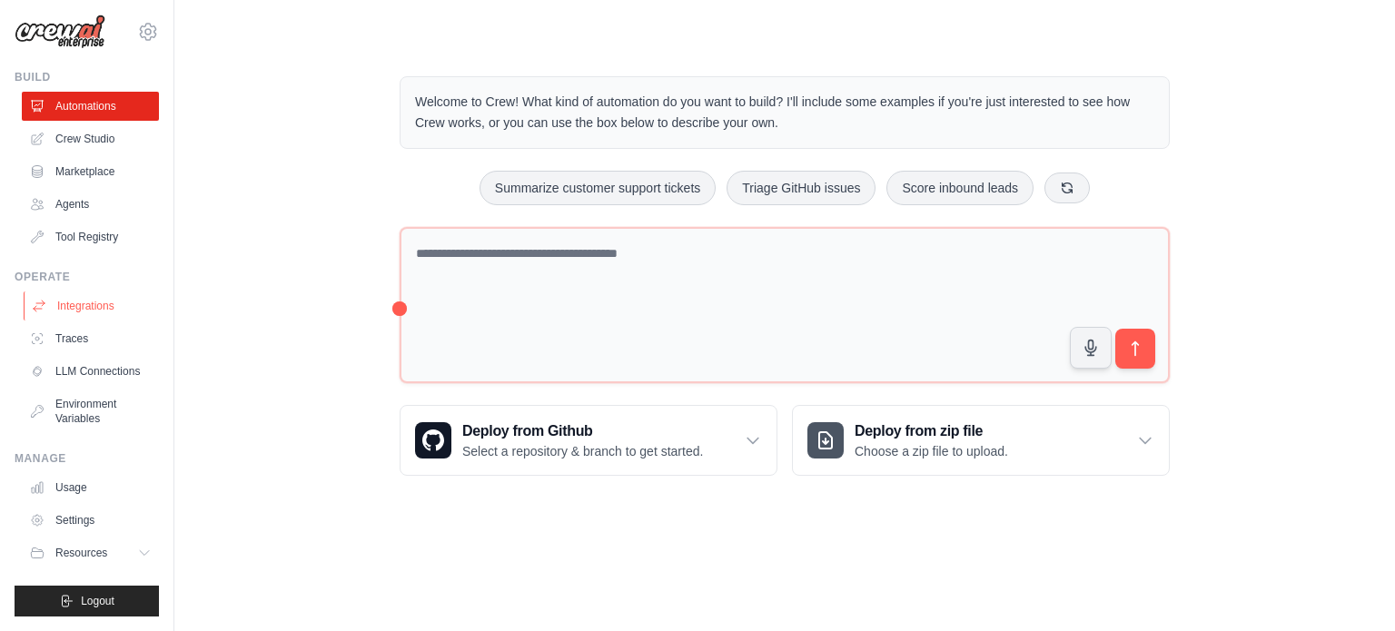
click at [115, 292] on link "Integrations" at bounding box center [92, 306] width 137 height 29
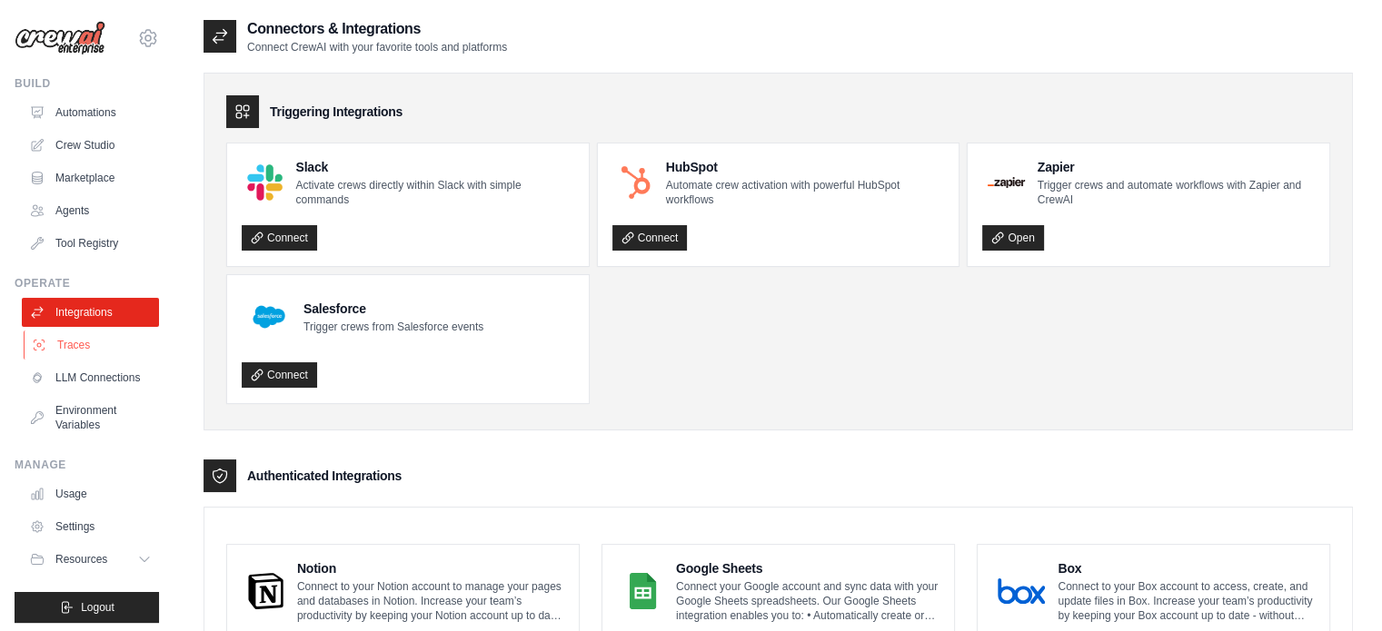
click at [102, 348] on link "Traces" at bounding box center [92, 345] width 137 height 29
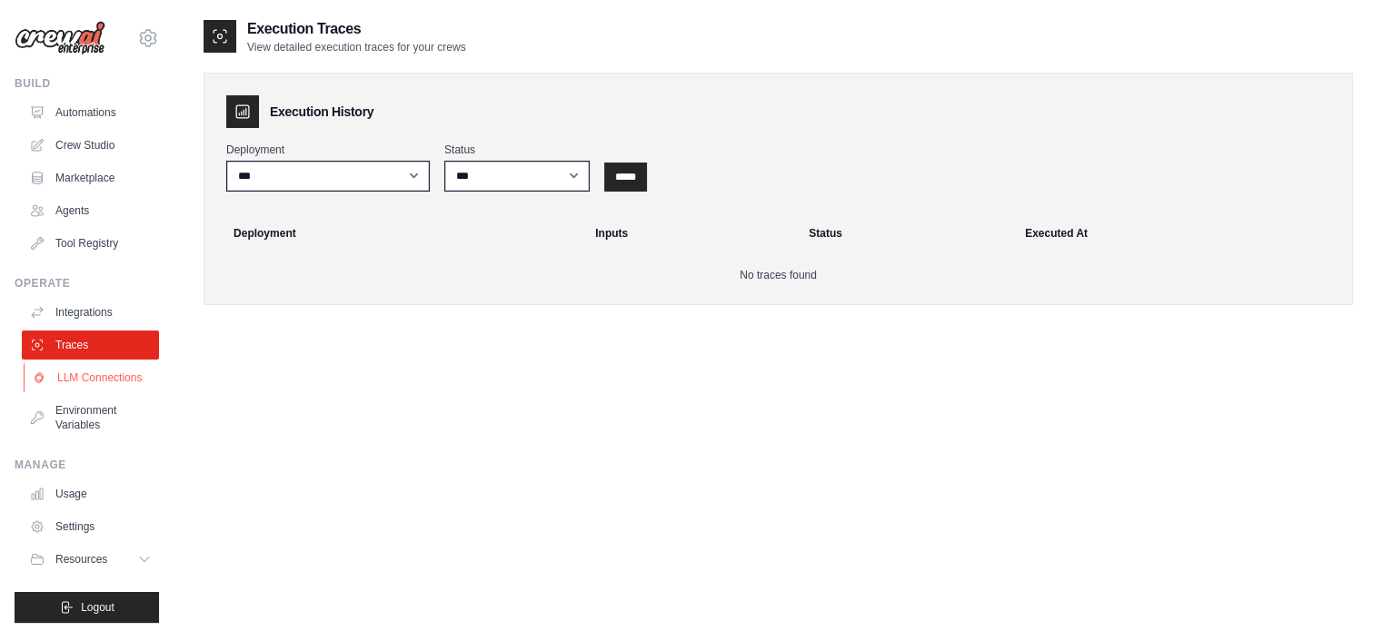
click at [99, 380] on link "LLM Connections" at bounding box center [92, 377] width 137 height 29
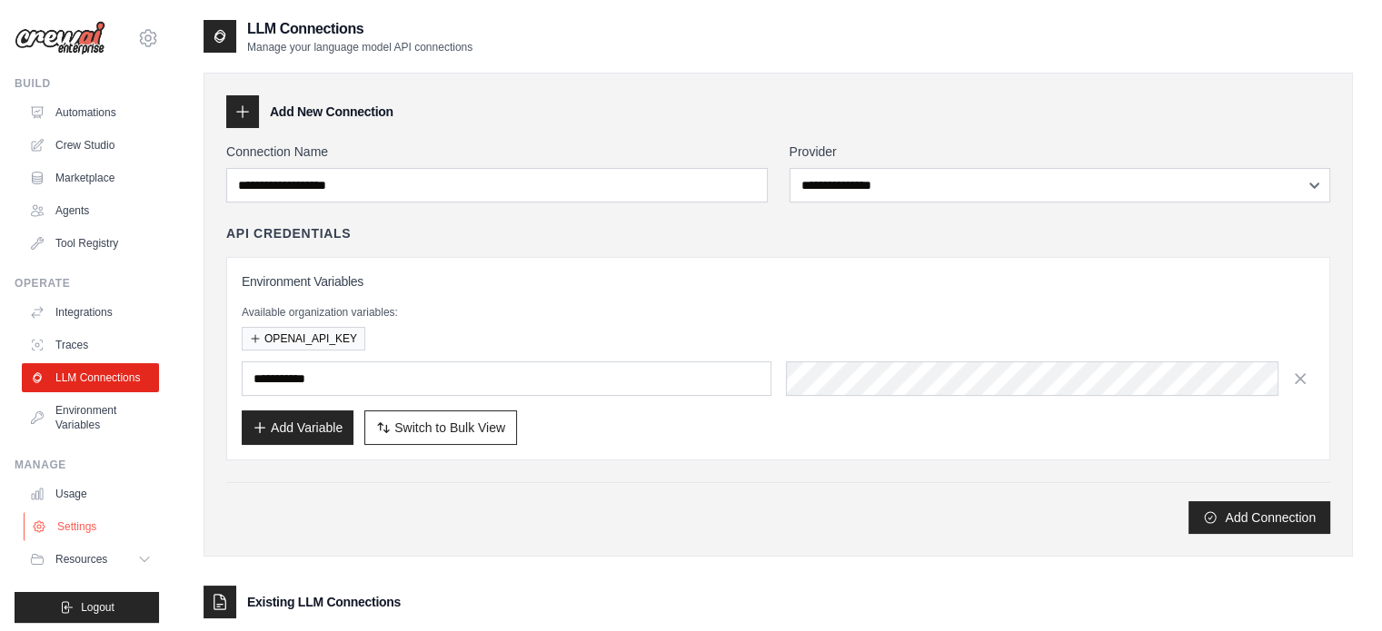
click at [92, 541] on link "Settings" at bounding box center [92, 526] width 137 height 29
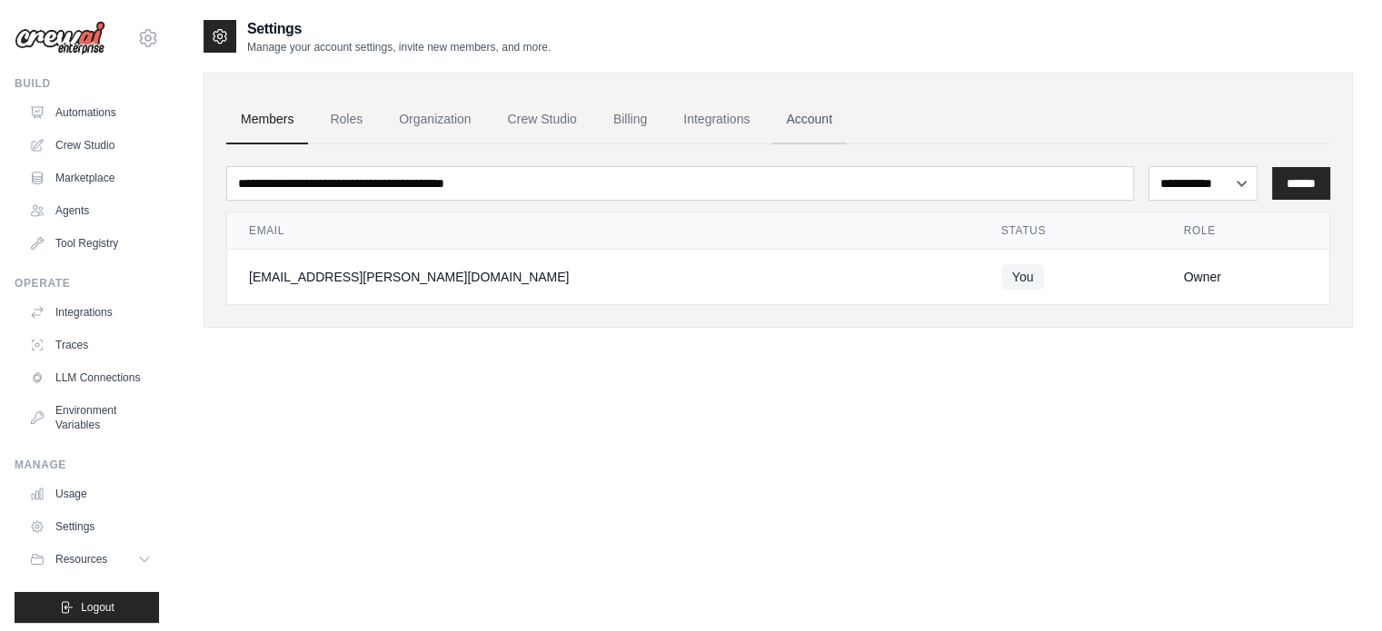
click at [811, 115] on link "Account" at bounding box center [808, 119] width 75 height 49
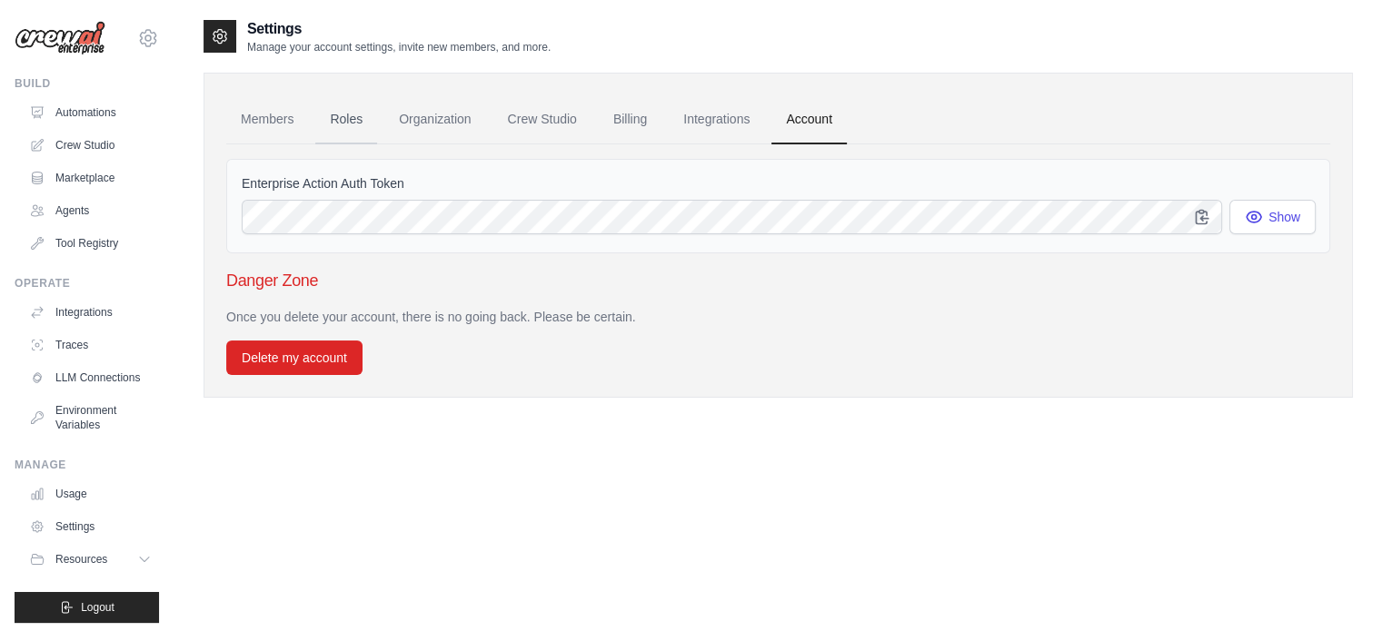
click at [338, 129] on link "Roles" at bounding box center [346, 119] width 62 height 49
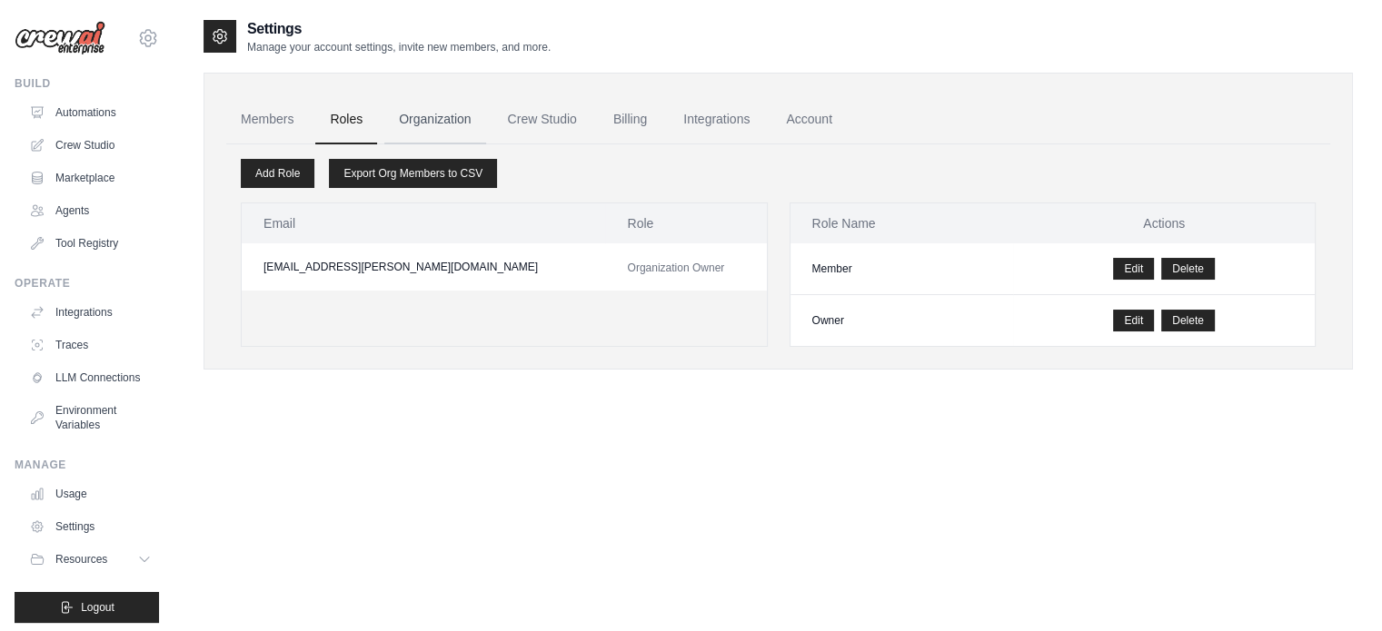
click at [418, 113] on link "Organization" at bounding box center [434, 119] width 101 height 49
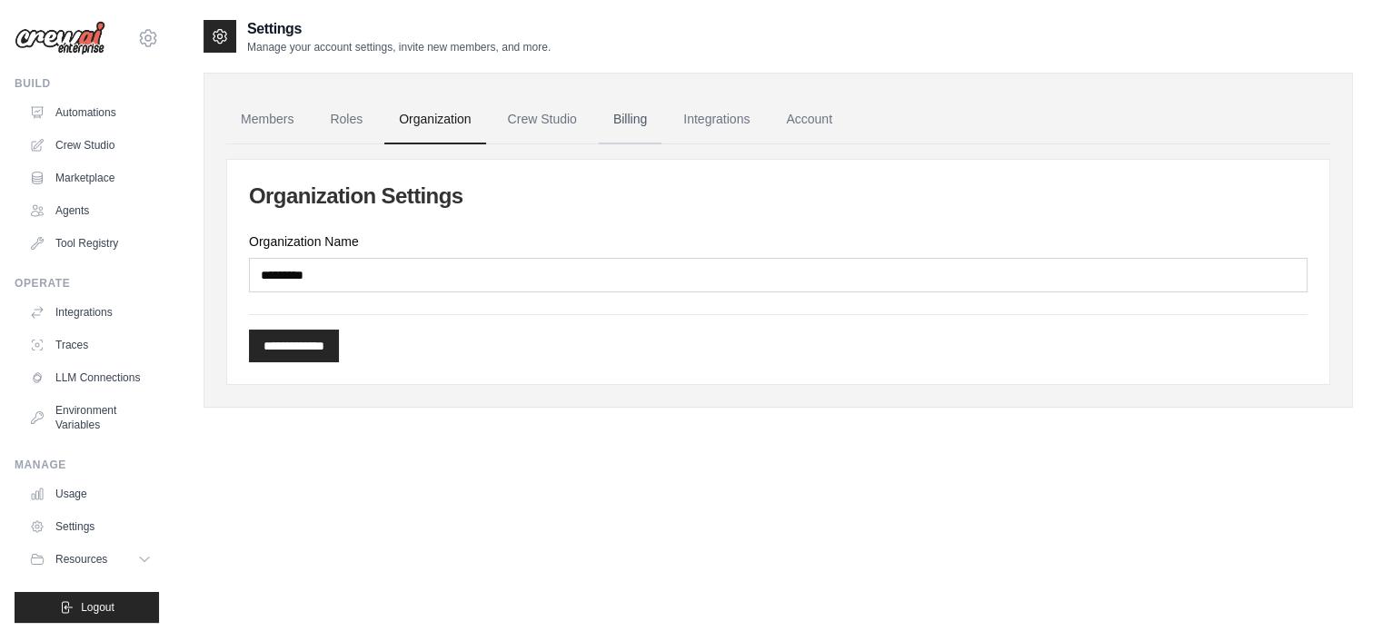
click at [649, 114] on link "Billing" at bounding box center [630, 119] width 63 height 49
